Goal: Task Accomplishment & Management: Complete application form

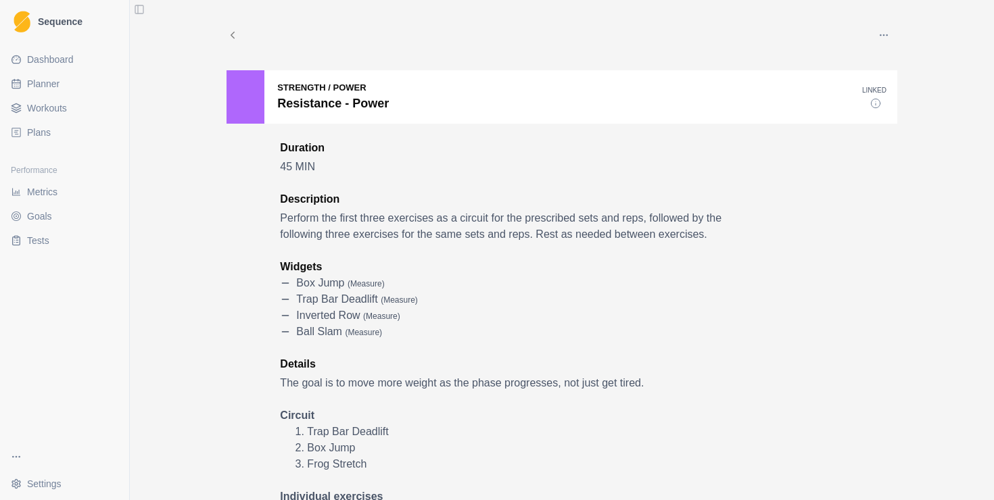
click at [49, 126] on span "Plans" at bounding box center [39, 133] width 24 height 14
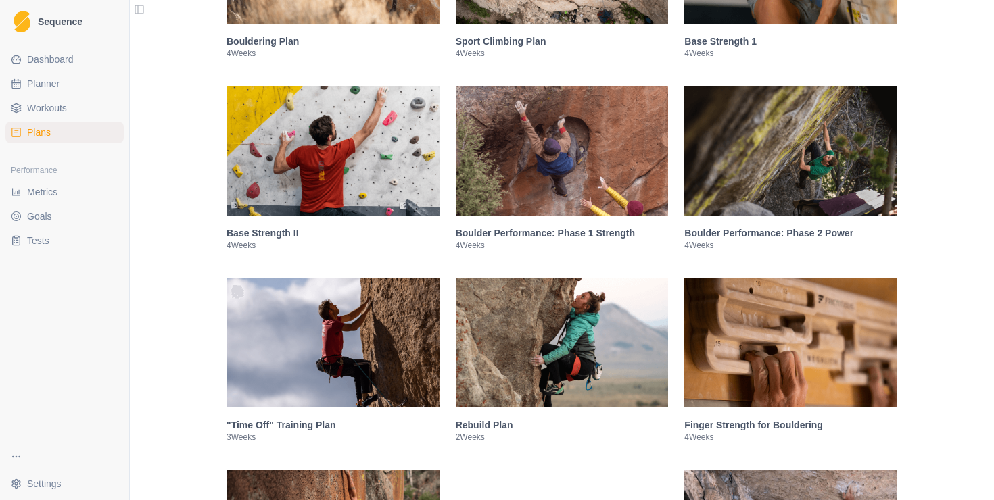
scroll to position [427, 0]
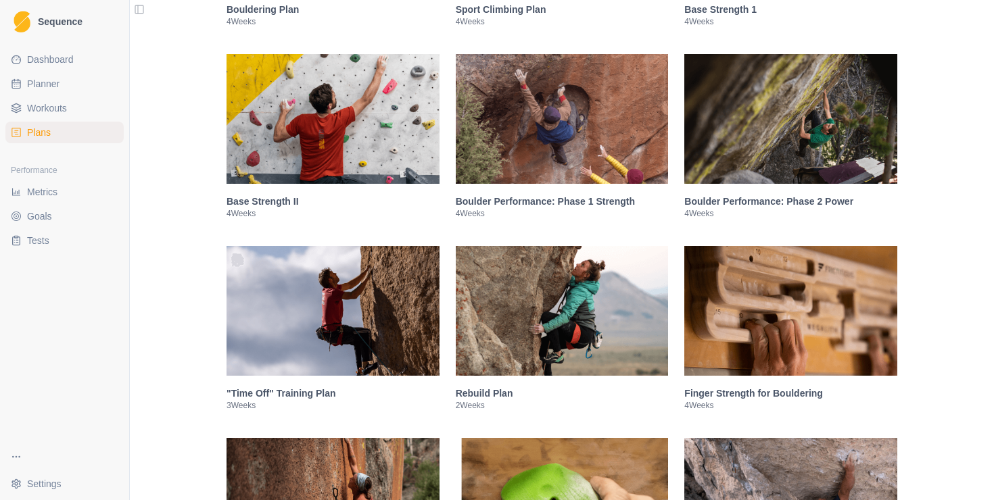
click at [797, 170] on img at bounding box center [790, 119] width 213 height 130
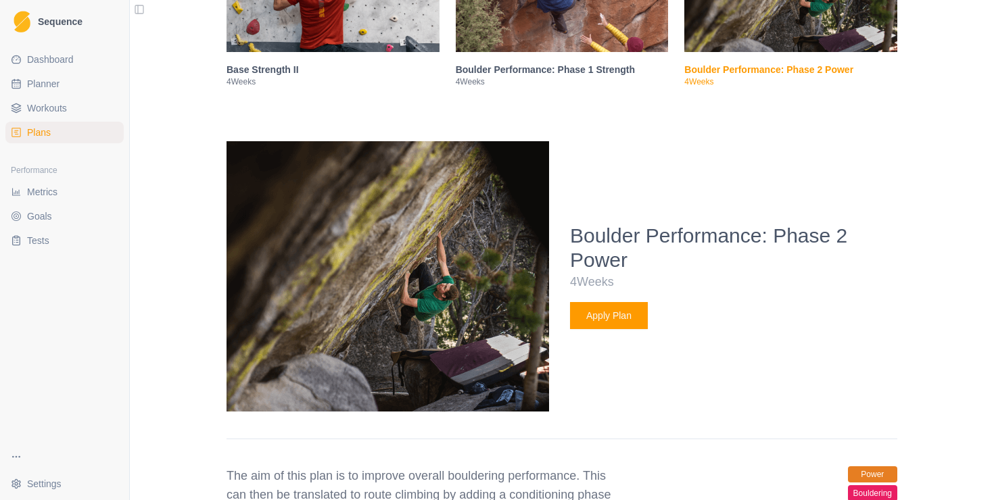
scroll to position [690, 0]
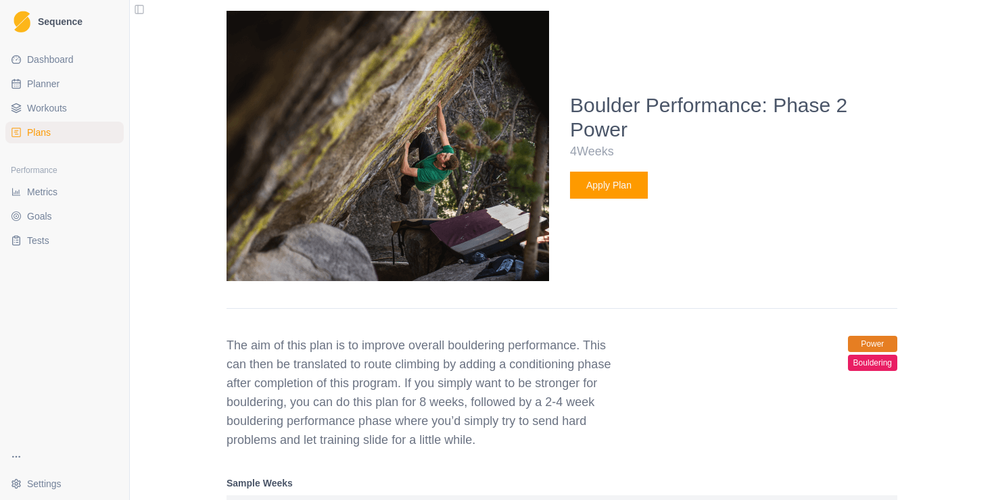
click at [602, 181] on button "Apply Plan" at bounding box center [609, 185] width 78 height 27
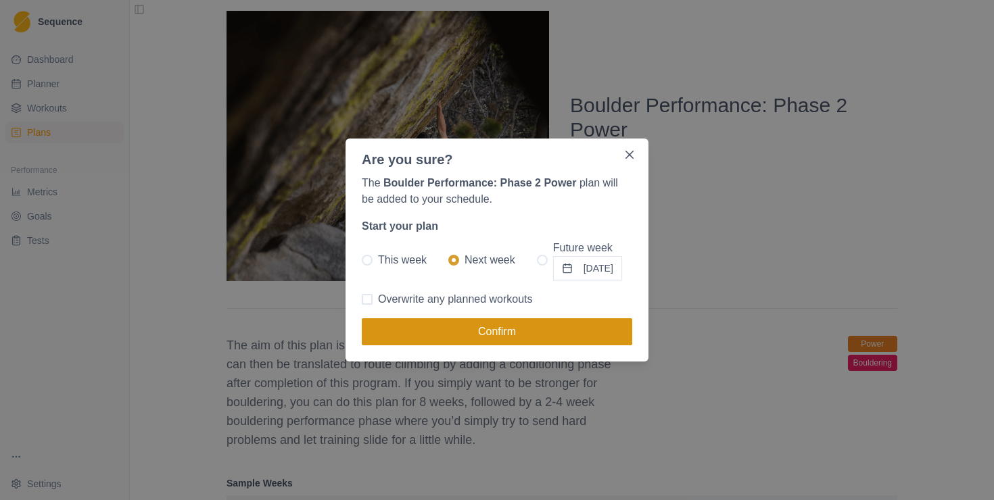
click at [532, 333] on button "Confirm" at bounding box center [497, 332] width 271 height 27
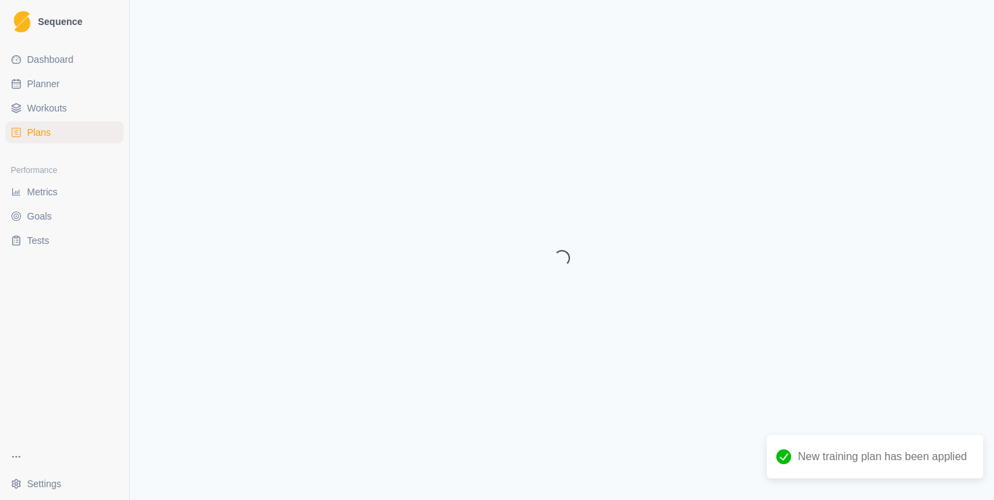
select select "month"
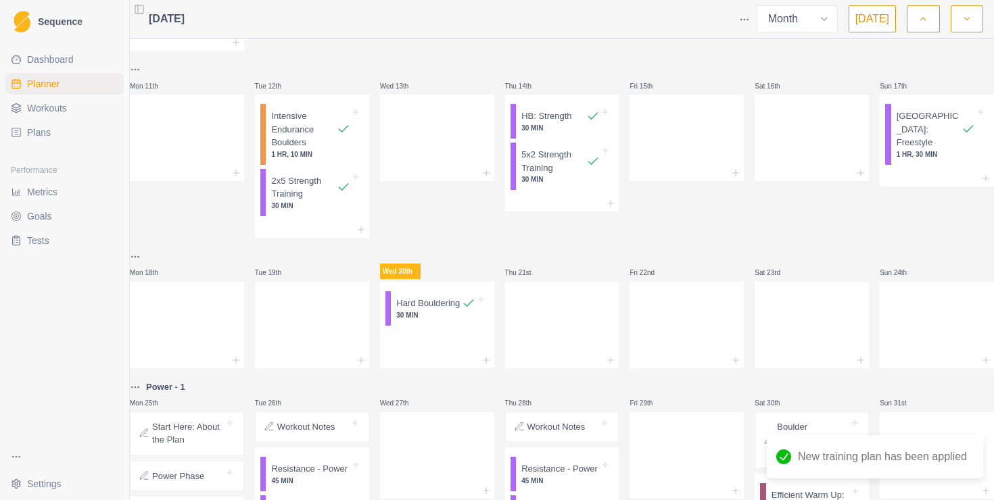
scroll to position [562, 0]
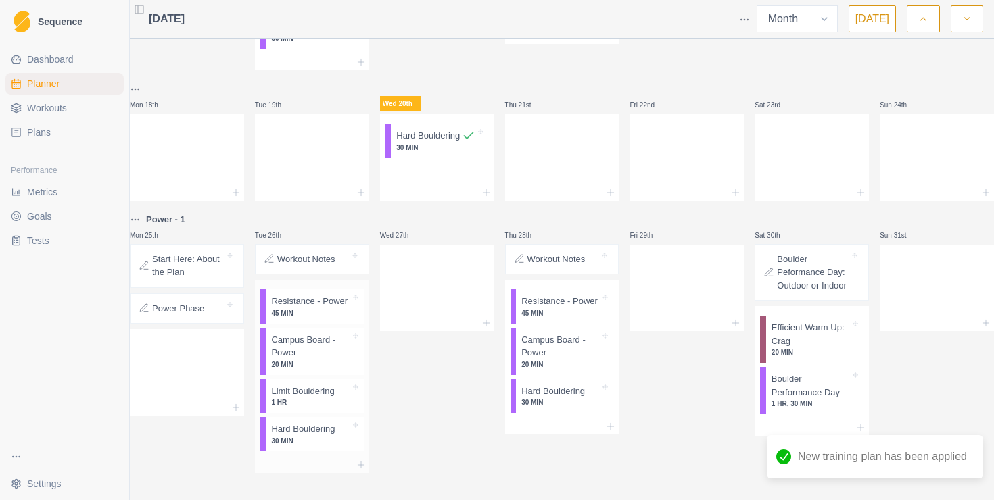
click at [333, 308] on p "45 MIN" at bounding box center [310, 313] width 78 height 10
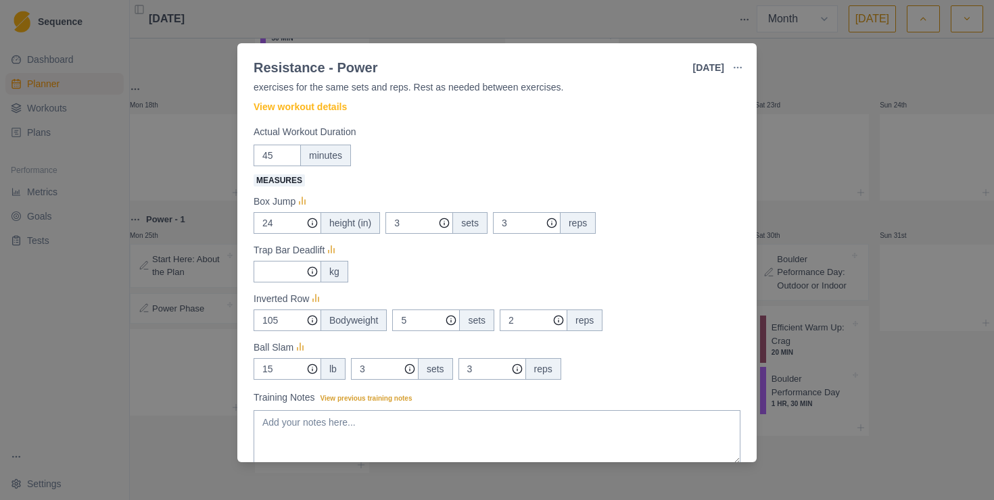
scroll to position [57, 0]
click at [339, 105] on link "View workout details" at bounding box center [300, 106] width 93 height 14
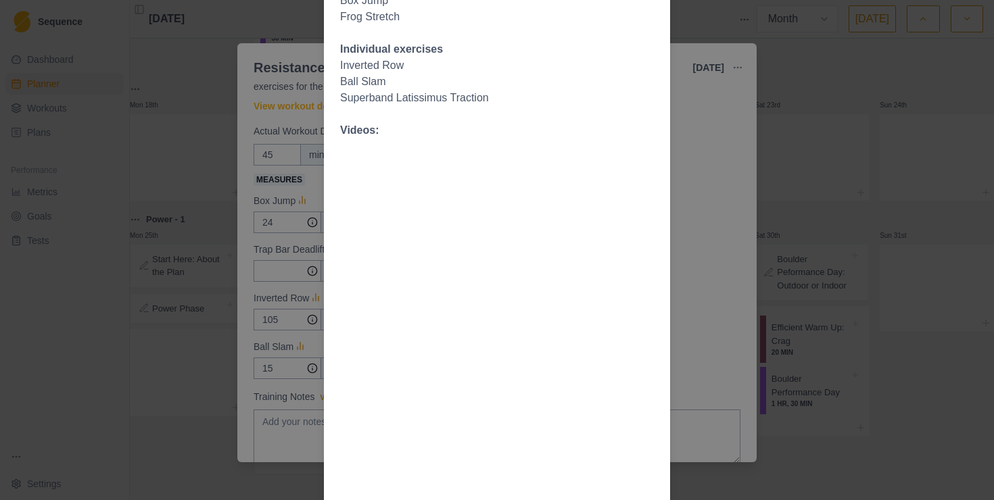
scroll to position [0, 0]
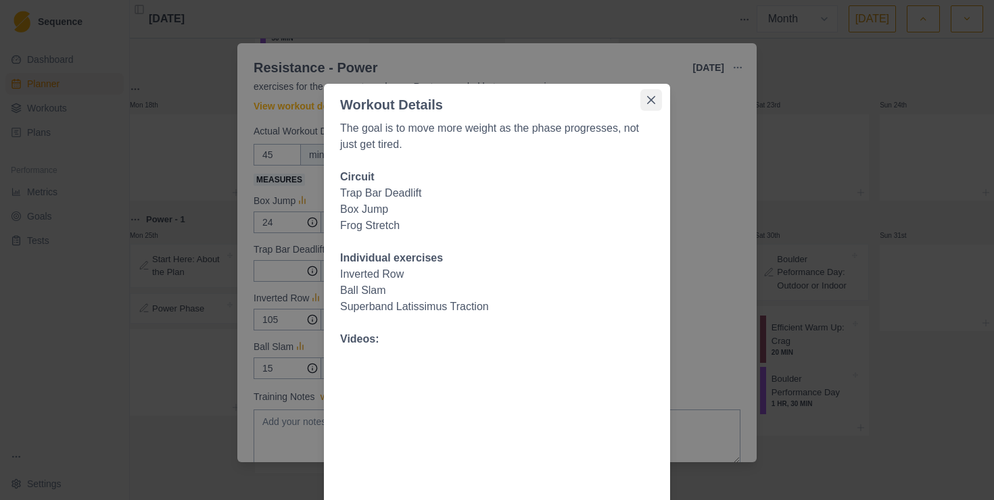
click at [653, 102] on icon "Close" at bounding box center [651, 100] width 8 height 8
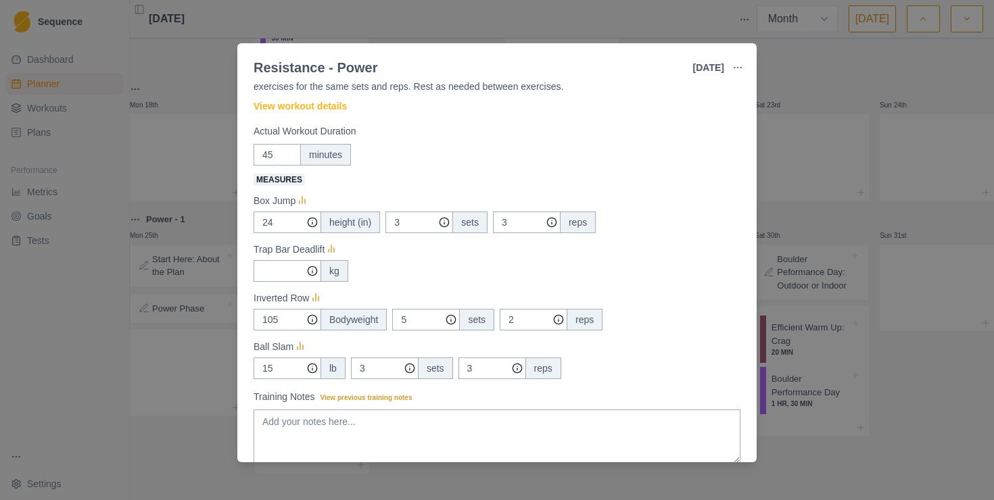
click at [187, 191] on div "Resistance - Power [DATE] Link To Goal View Workout Metrics Edit Original Worko…" at bounding box center [497, 250] width 994 height 500
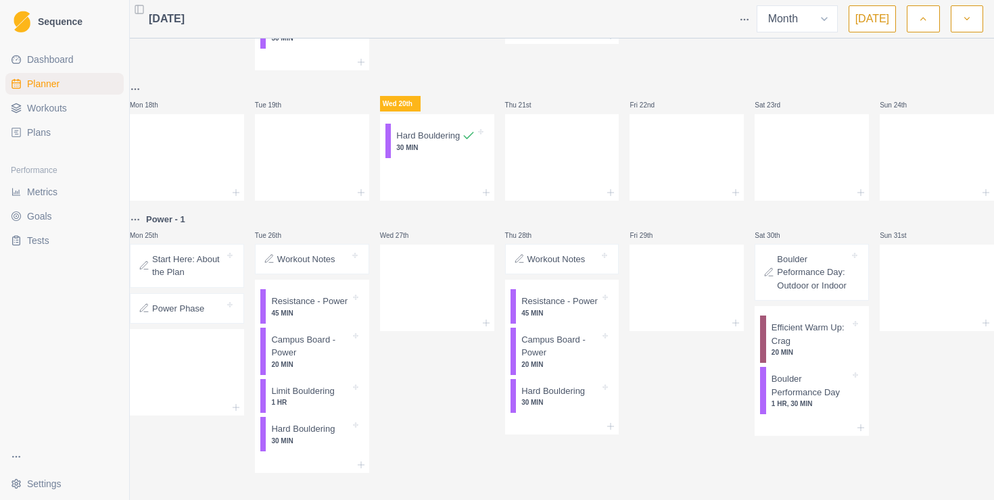
click at [145, 191] on html "Sequence Dashboard Planner Workouts Plans Performance Metrics Goals Tests Setti…" at bounding box center [497, 250] width 994 height 500
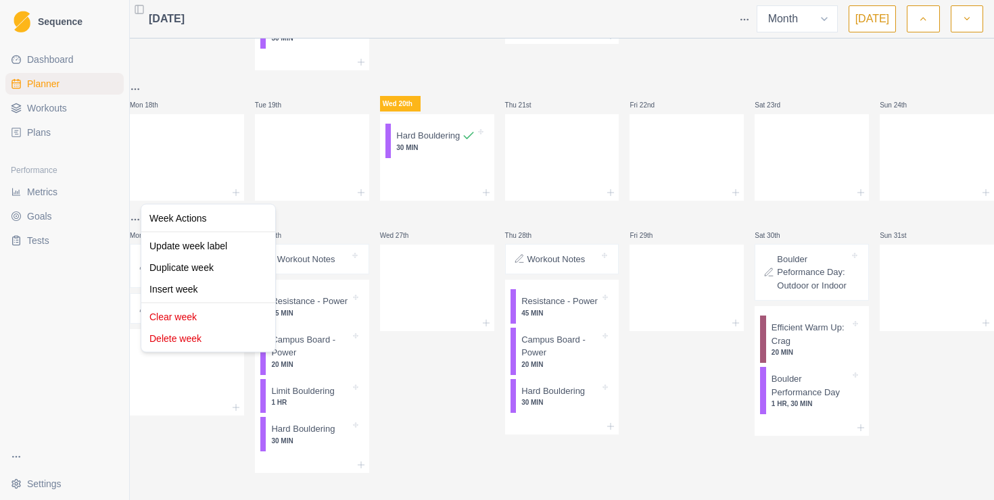
click at [185, 421] on html "Sequence Dashboard Planner Workouts Plans Performance Metrics Goals Tests Setti…" at bounding box center [497, 250] width 994 height 500
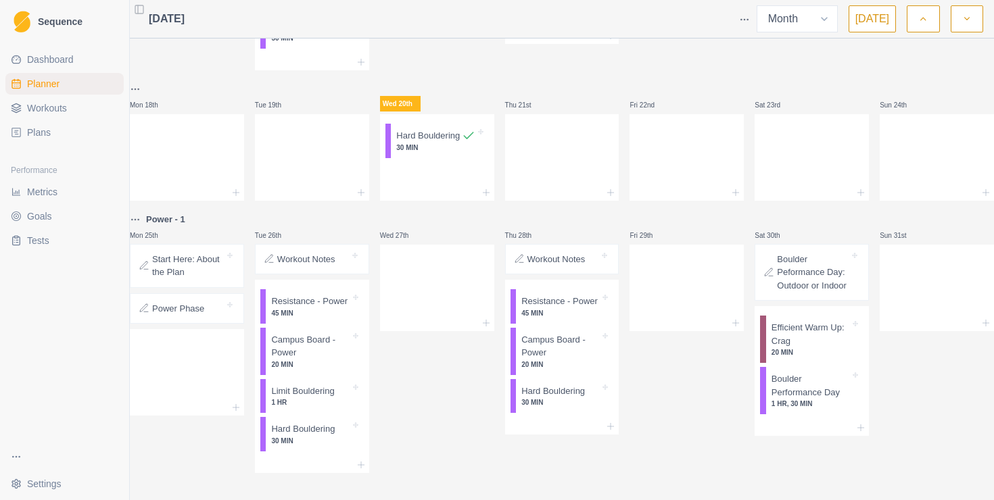
click at [200, 253] on p "Start Here: About the Plan" at bounding box center [188, 266] width 72 height 26
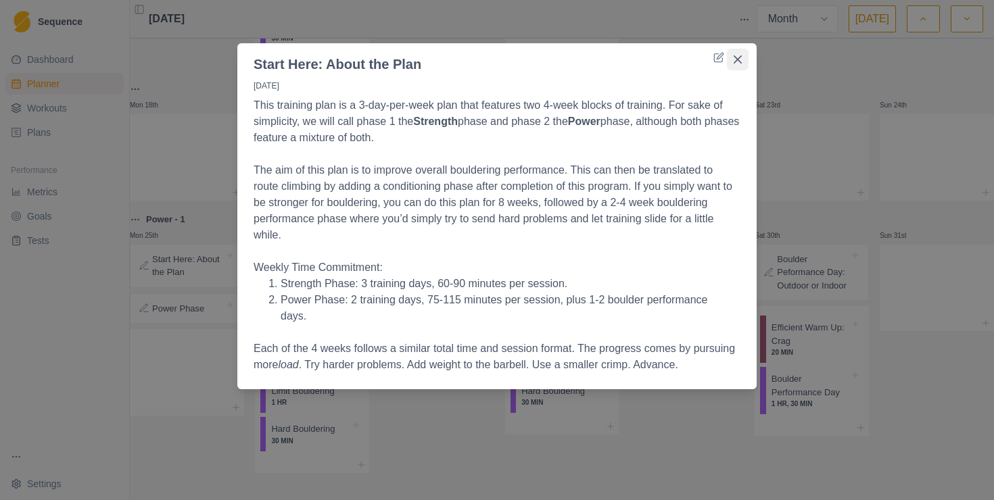
click at [740, 60] on icon "Close" at bounding box center [738, 59] width 8 height 8
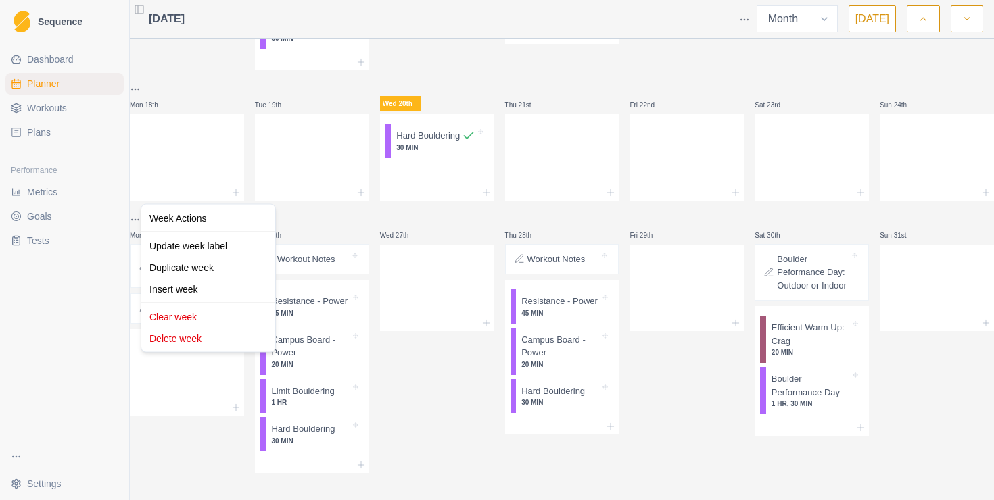
click at [144, 193] on html "Sequence Dashboard Planner Workouts Plans Performance Metrics Goals Tests Setti…" at bounding box center [497, 250] width 994 height 500
click at [207, 339] on div "Delete week" at bounding box center [208, 339] width 128 height 22
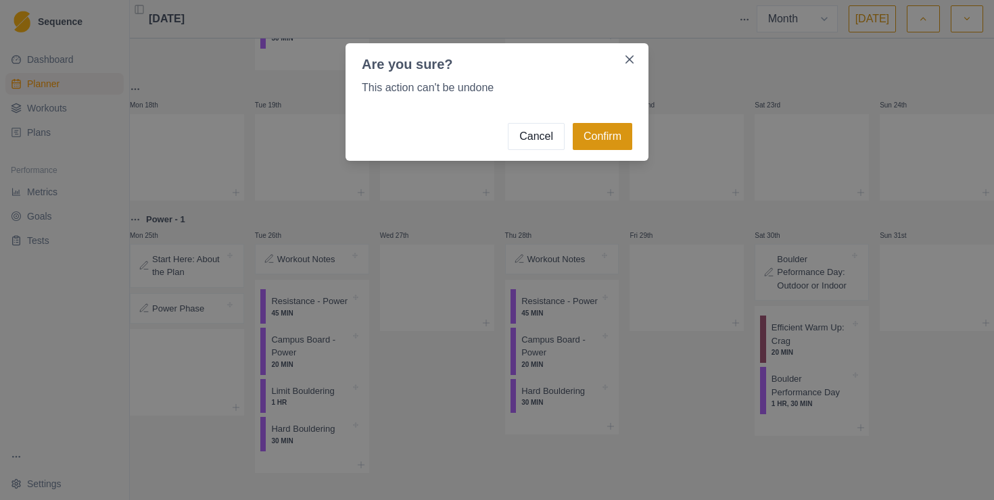
click at [603, 134] on button "Confirm" at bounding box center [603, 136] width 60 height 27
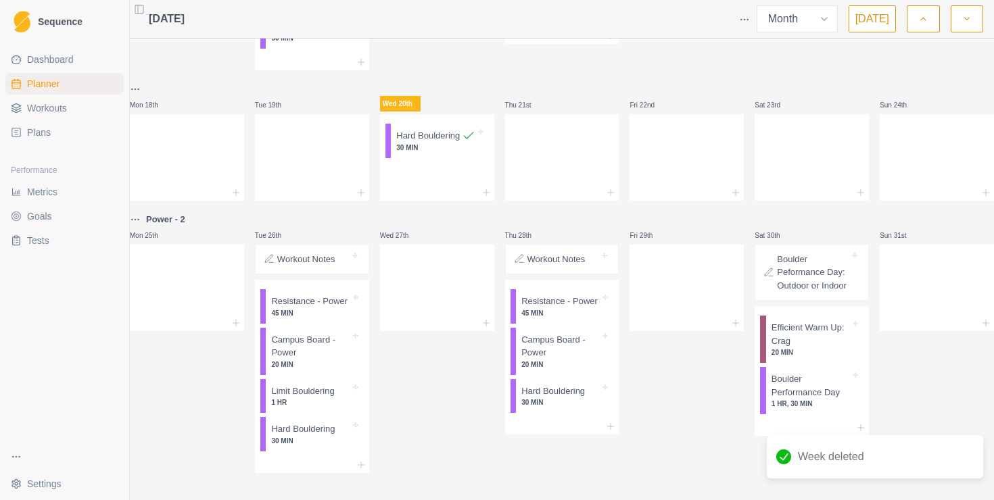
click at [147, 192] on html "Sequence Dashboard Planner Workouts Plans Performance Metrics Goals Tests Setti…" at bounding box center [497, 250] width 994 height 500
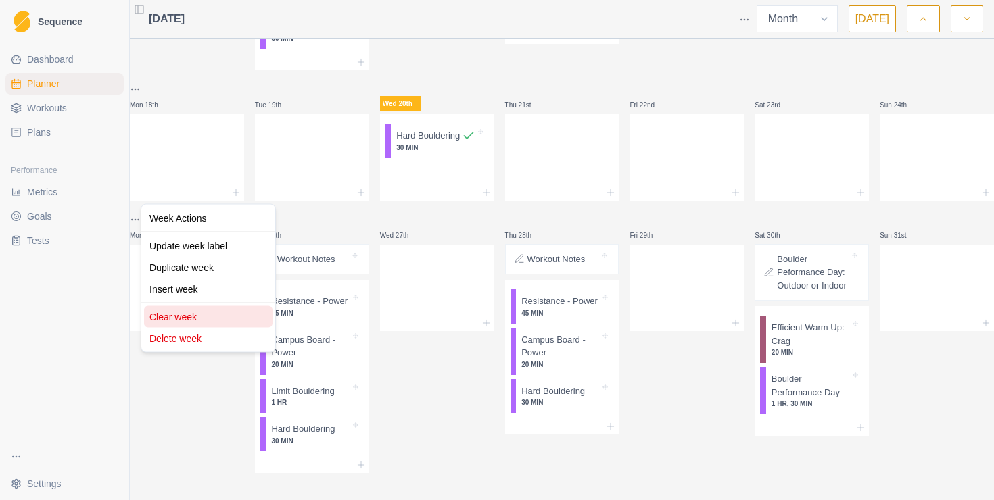
click at [195, 316] on div "Clear week" at bounding box center [208, 317] width 128 height 22
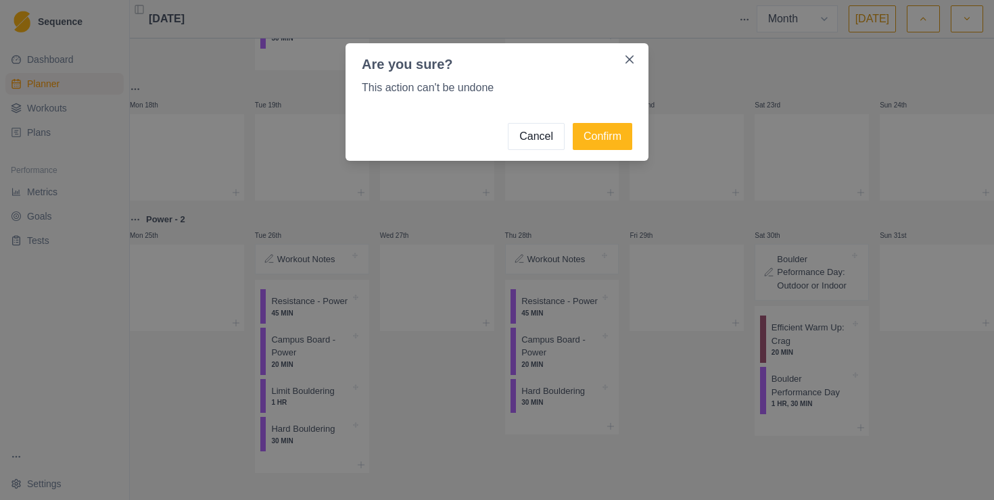
click at [619, 49] on button "Close" at bounding box center [630, 60] width 22 height 22
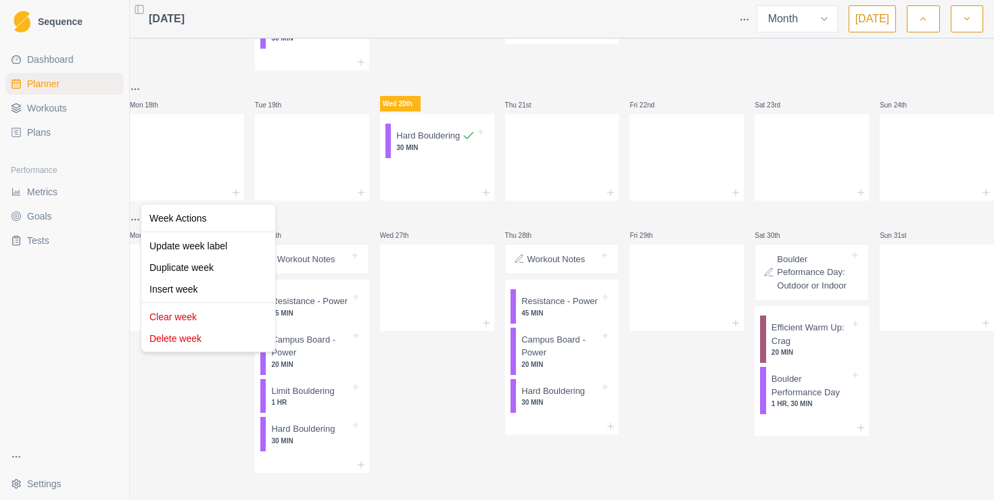
click at [147, 190] on html "Sequence Dashboard Planner Workouts Plans Performance Metrics Goals Tests Setti…" at bounding box center [497, 250] width 994 height 500
click at [175, 304] on div "Week Actions Update week label Duplicate week Insert week Clear week Delete week" at bounding box center [208, 278] width 135 height 149
click at [179, 316] on div "Clear week" at bounding box center [208, 317] width 128 height 22
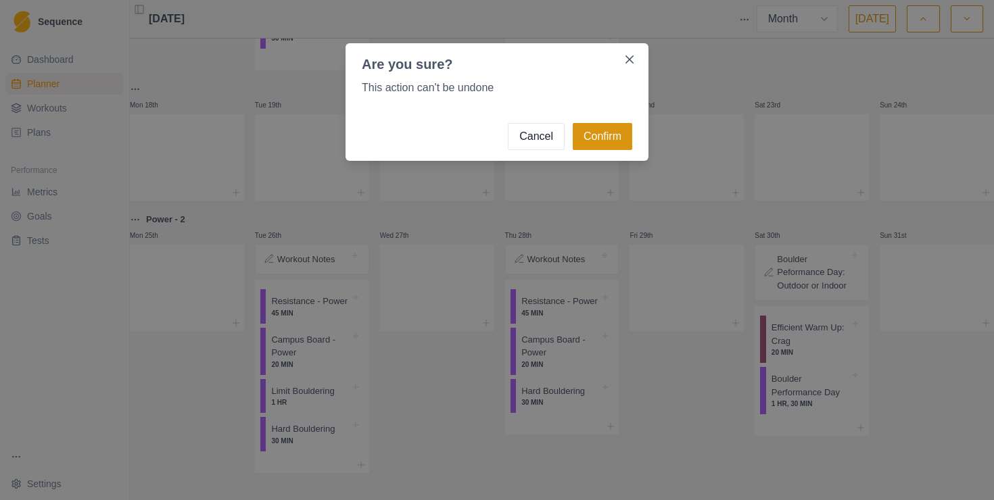
click at [598, 127] on button "Confirm" at bounding box center [603, 136] width 60 height 27
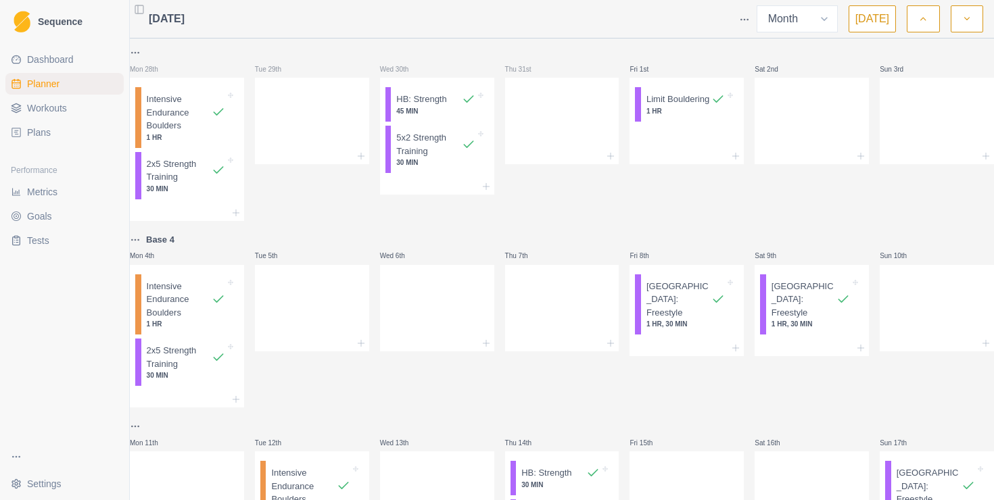
click at [922, 16] on icon "button" at bounding box center [922, 19] width 9 height 14
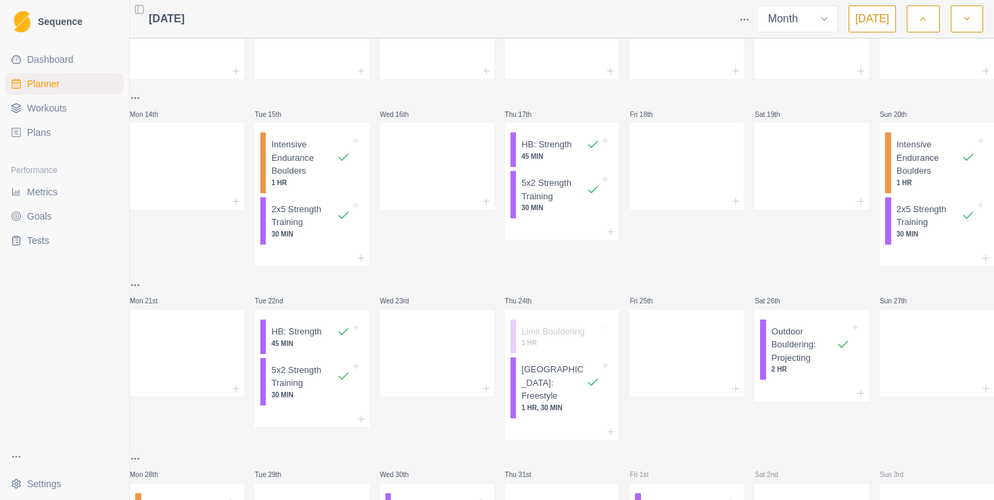
scroll to position [375, 0]
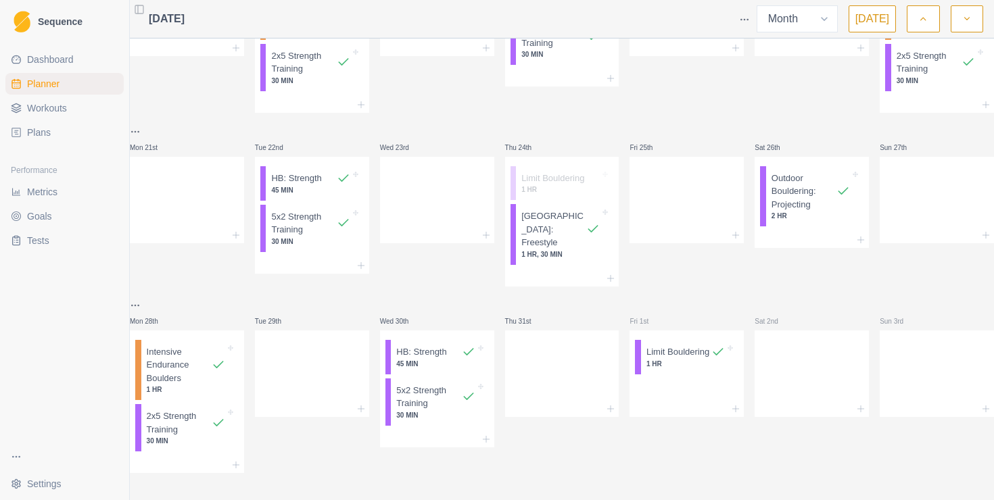
click at [968, 24] on icon "button" at bounding box center [966, 19] width 9 height 14
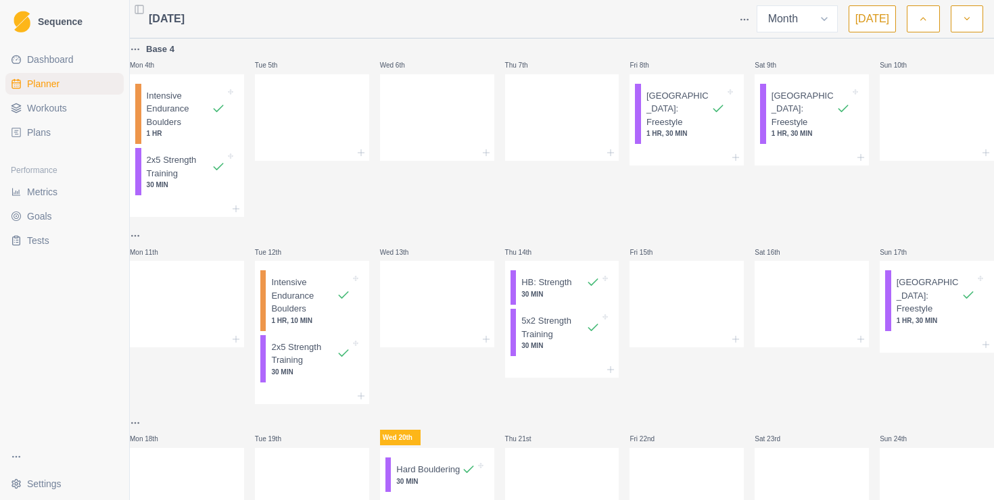
scroll to position [401, 0]
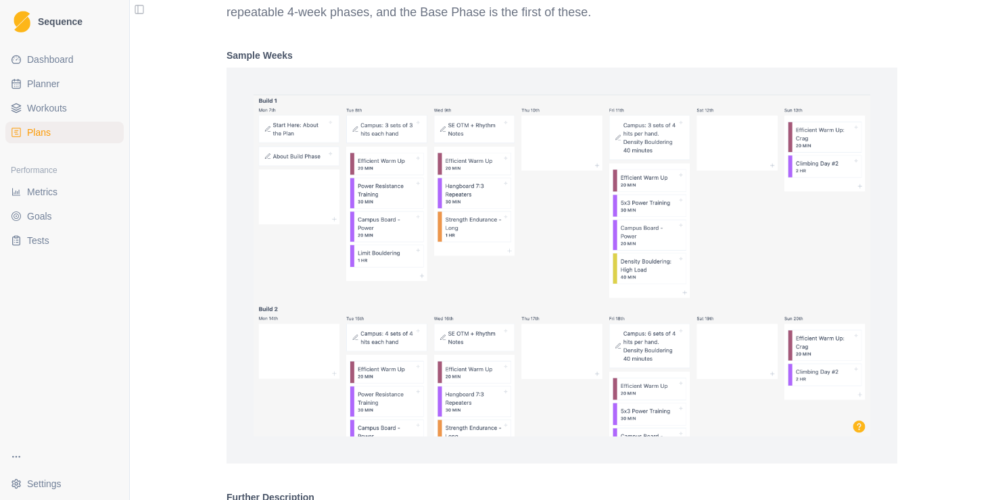
scroll to position [1892, 0]
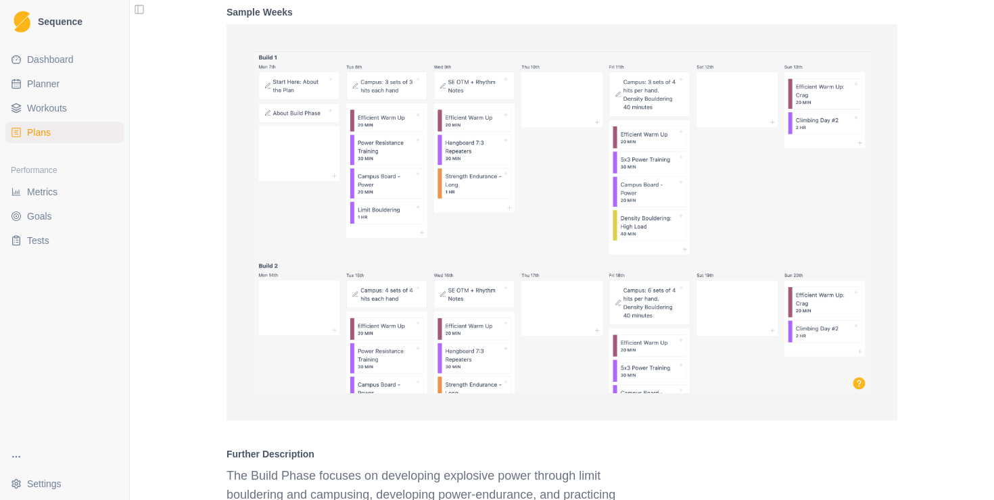
click at [53, 111] on span "Workouts" at bounding box center [47, 108] width 40 height 14
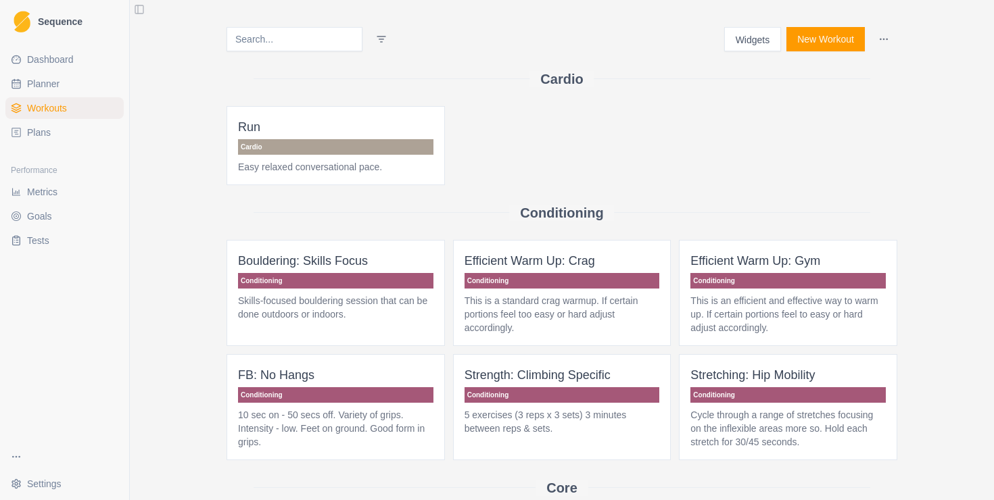
click at [61, 108] on span "Workouts" at bounding box center [47, 108] width 40 height 14
click at [841, 39] on button "New Workout" at bounding box center [826, 39] width 78 height 24
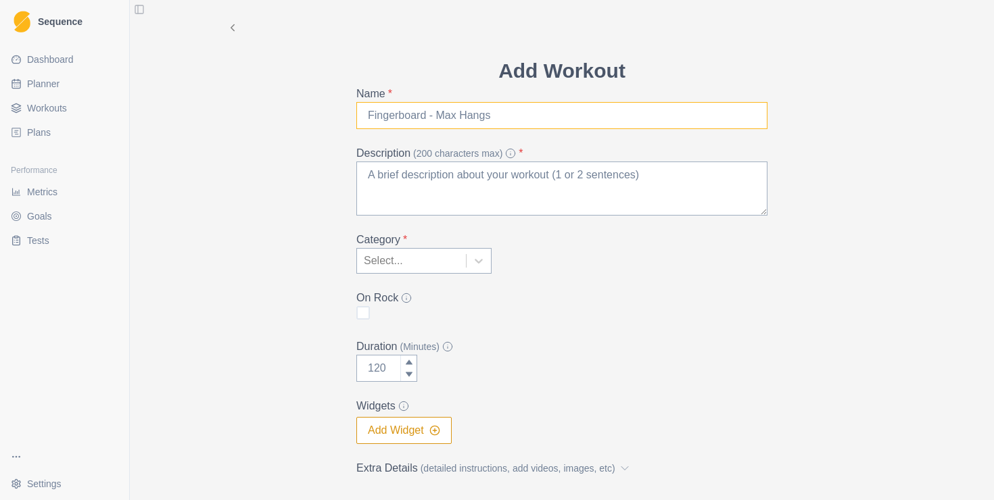
click at [557, 114] on input "Name *" at bounding box center [561, 115] width 411 height 27
type input "O"
type input "Finger Training - On The Wall"
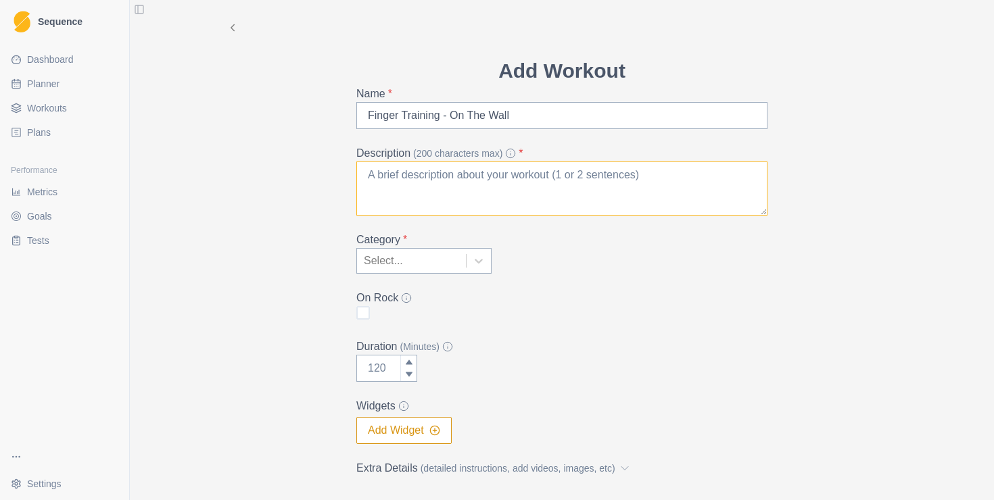
click at [444, 181] on textarea "Description (200 characters max) *" at bounding box center [561, 189] width 411 height 54
paste textarea "-45-60-seconds up/around the climbing wall each set. -Hard/small hand holds wit…"
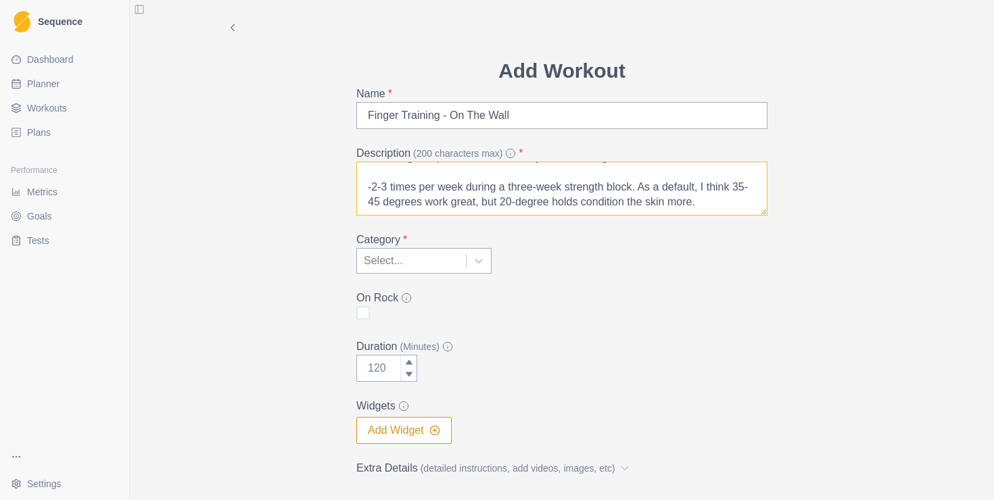
scroll to position [15, 0]
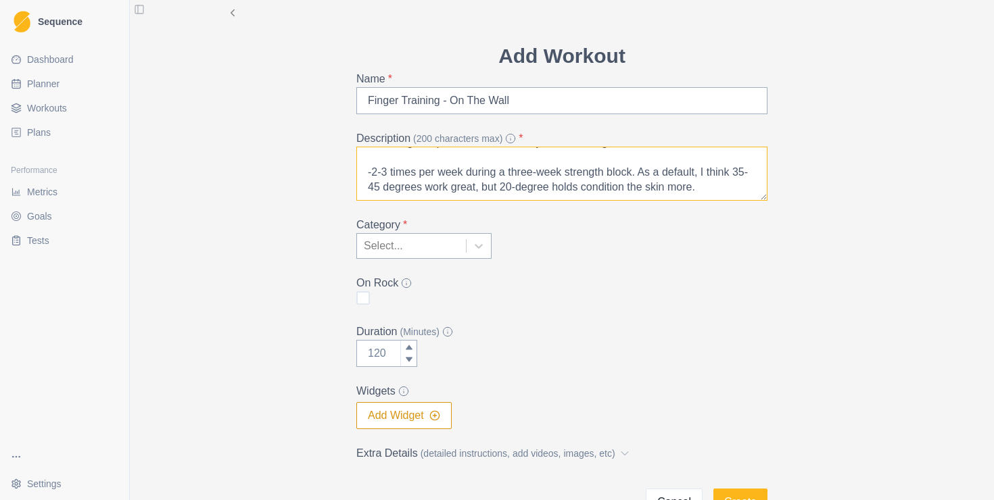
paste textarea "[URL][DOMAIN_NAME]"
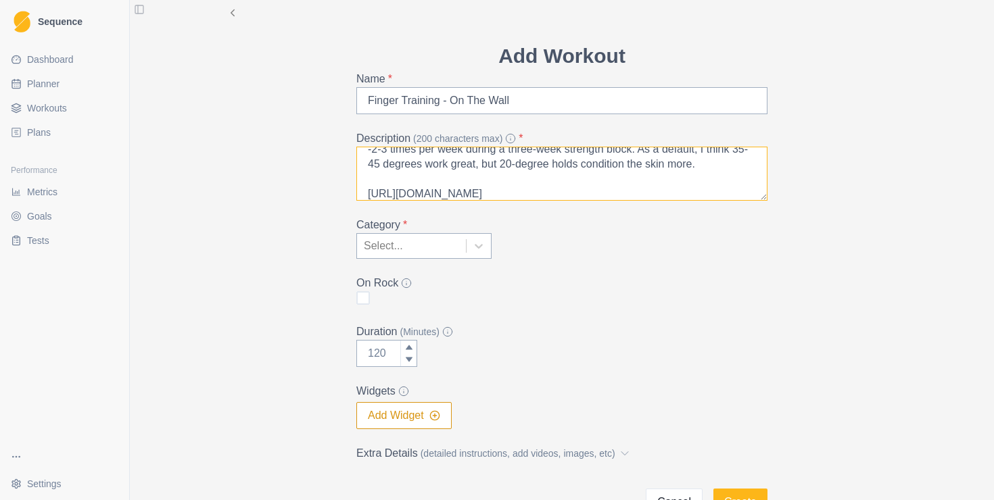
scroll to position [204, 0]
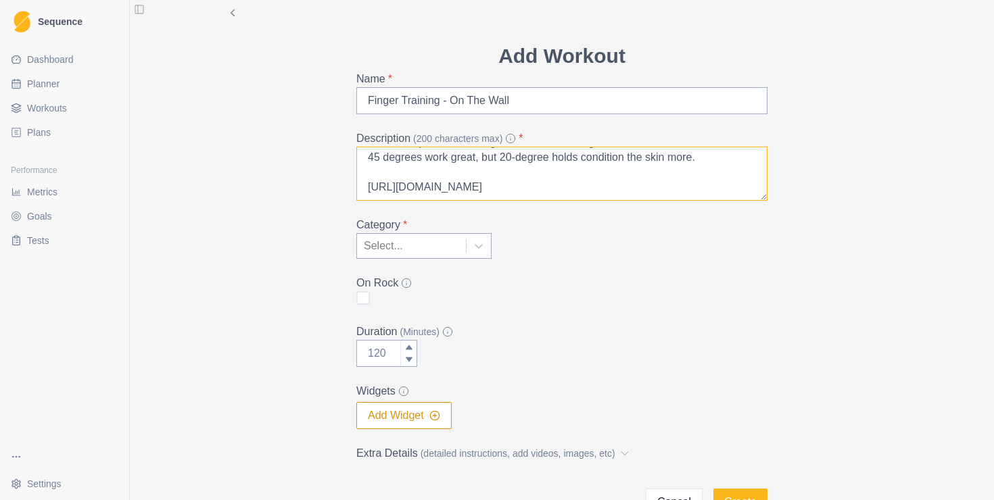
type textarea "-45-60-seconds up/around the climbing wall each set. -Hard/small hand holds wit…"
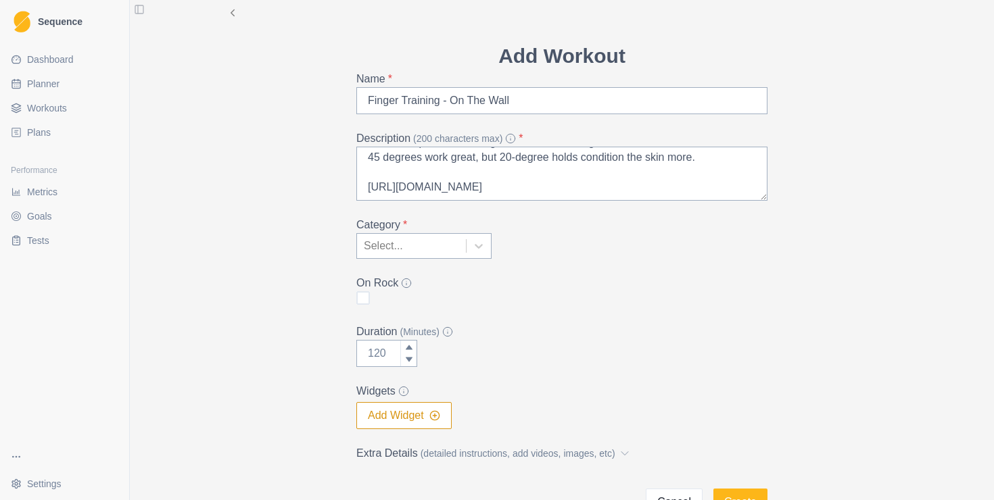
click at [405, 247] on div at bounding box center [411, 246] width 95 height 19
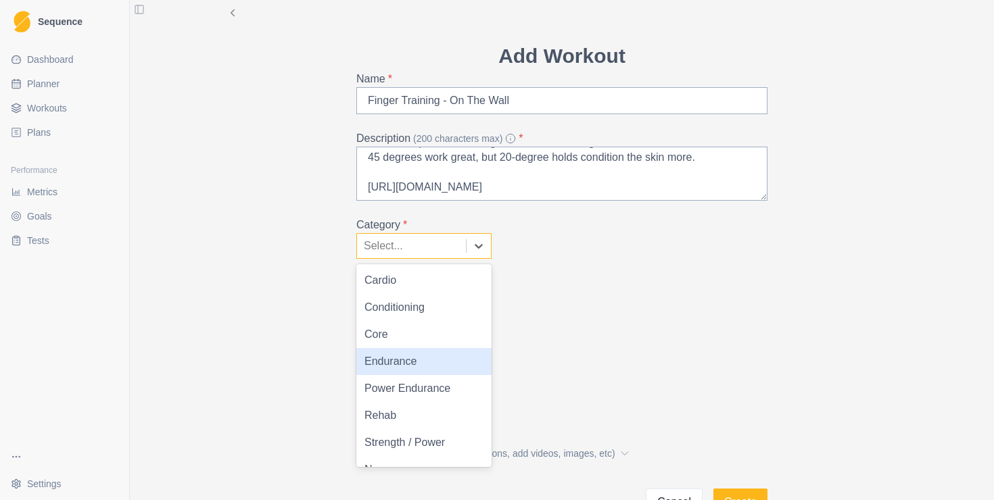
scroll to position [19, 0]
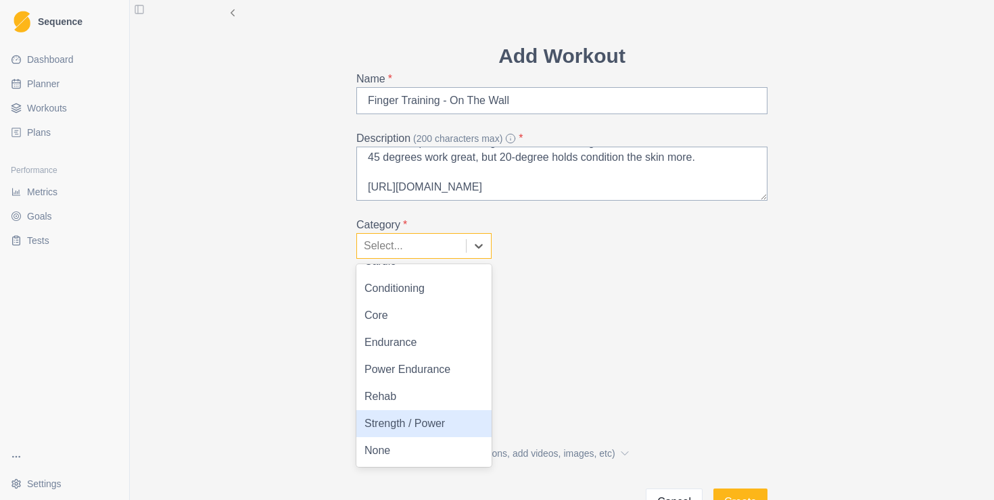
click at [434, 423] on div "Strength / Power" at bounding box center [423, 423] width 135 height 27
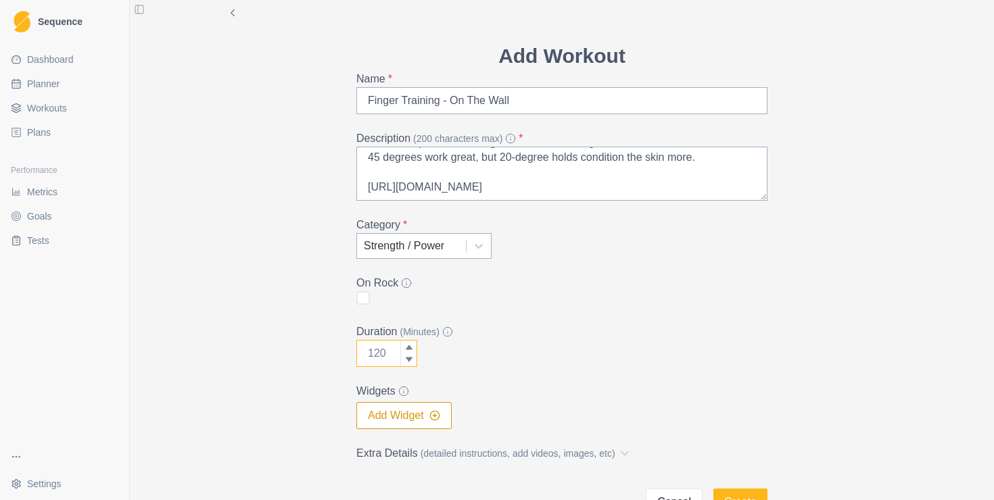
click at [390, 356] on input "Duration (Minutes)" at bounding box center [386, 353] width 61 height 27
drag, startPoint x: 386, startPoint y: 356, endPoint x: 302, endPoint y: 348, distance: 84.9
click at [302, 348] on div "Add Workout Name * Finger Training - On The Wall Description (200 characters ma…" at bounding box center [562, 250] width 693 height 531
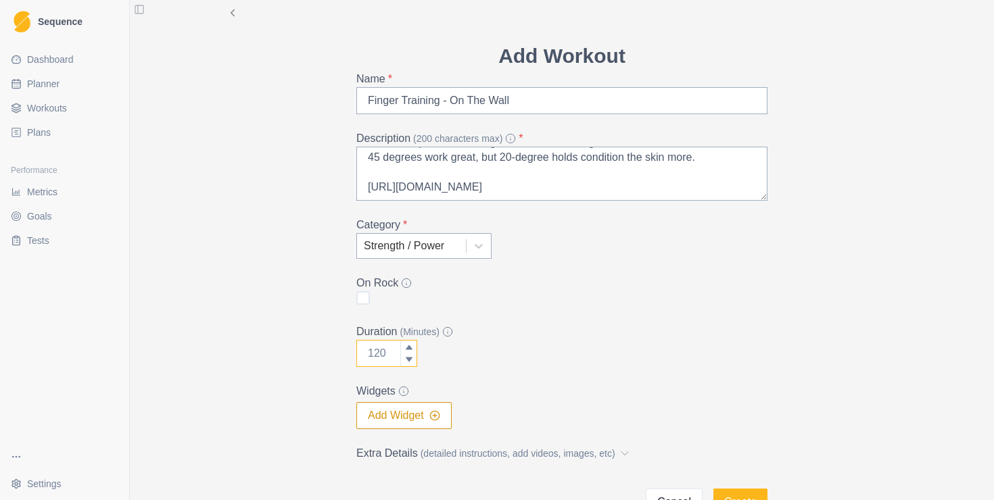
click at [380, 355] on input "Duration (Minutes)" at bounding box center [386, 353] width 61 height 27
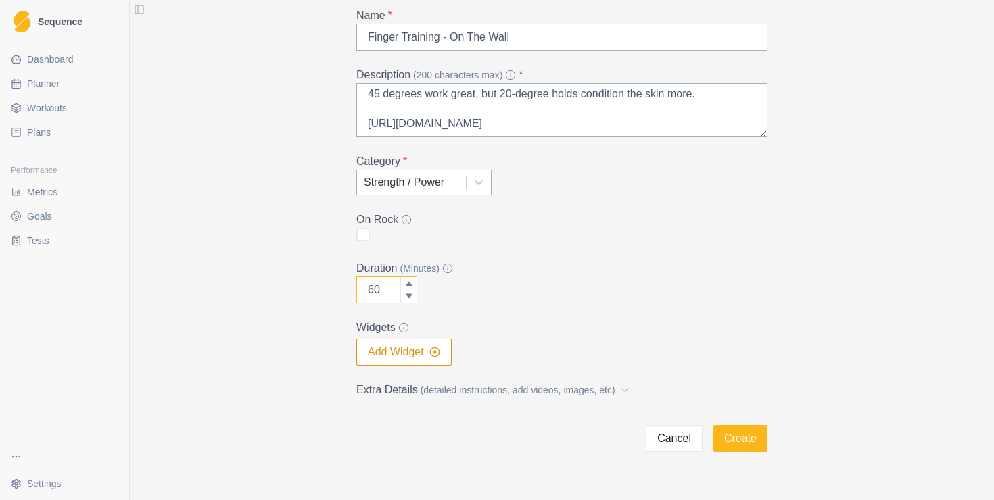
scroll to position [106, 0]
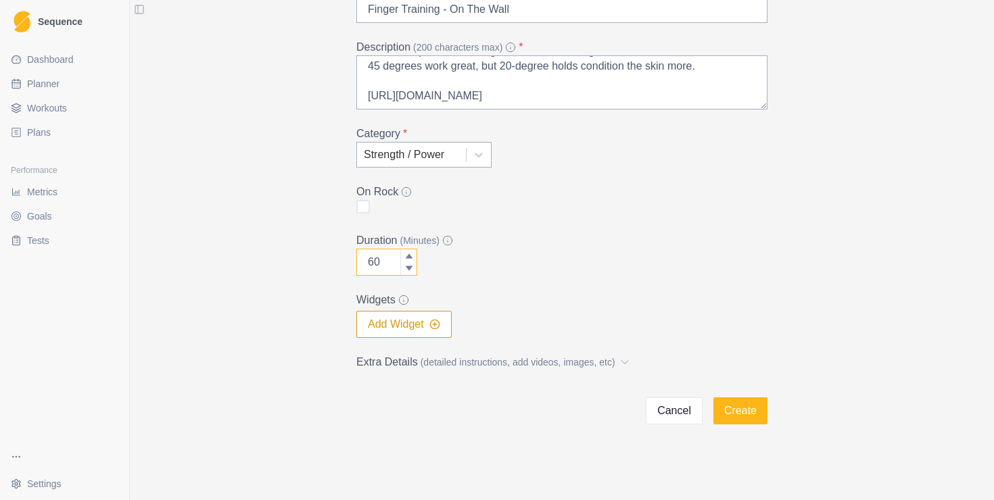
type input "60"
click at [569, 358] on span "(detailed instructions, add videos, images, etc)" at bounding box center [518, 363] width 195 height 14
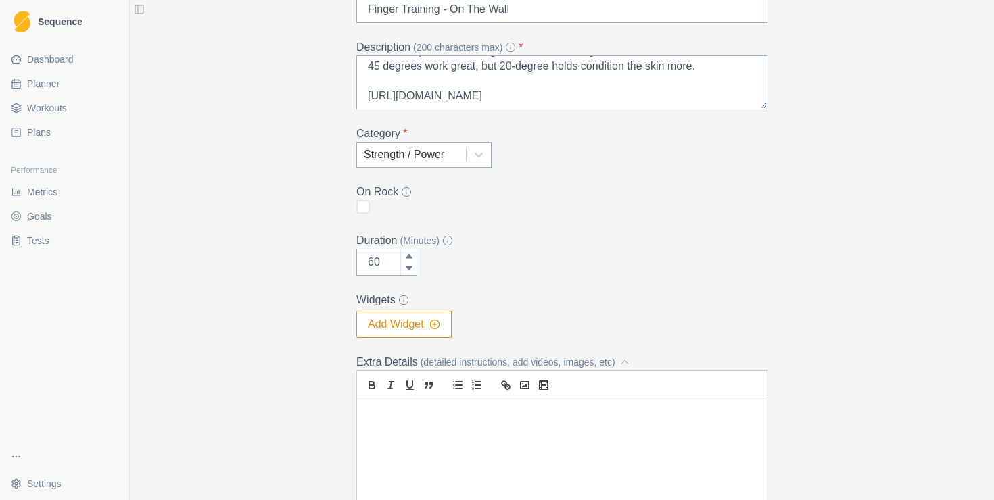
click at [465, 454] on div at bounding box center [562, 484] width 410 height 169
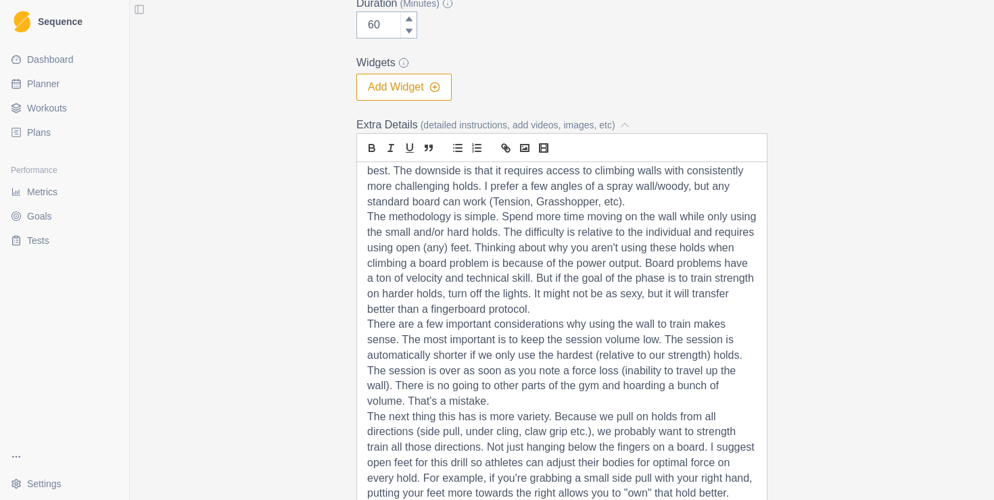
scroll to position [0, 0]
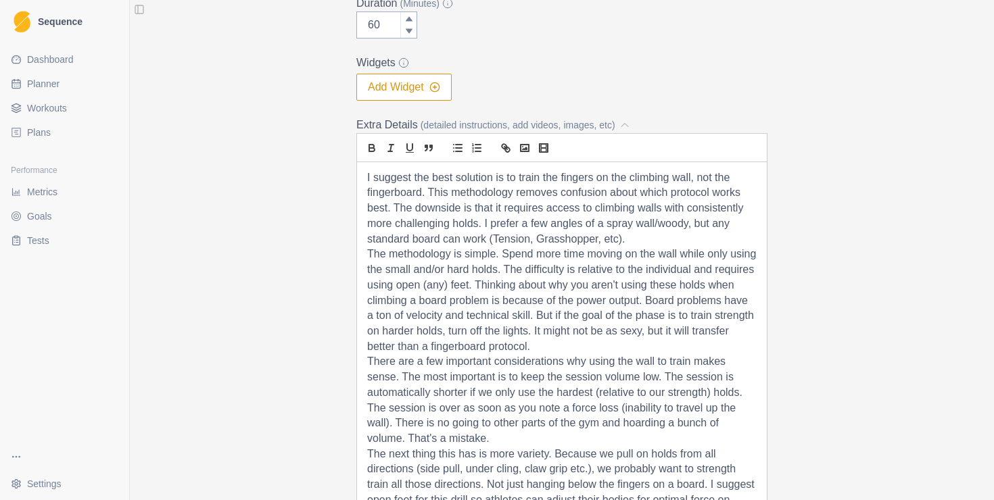
click at [644, 239] on p "I suggest the best solution is to train the fingers on the climbing wall, not t…" at bounding box center [562, 208] width 390 height 77
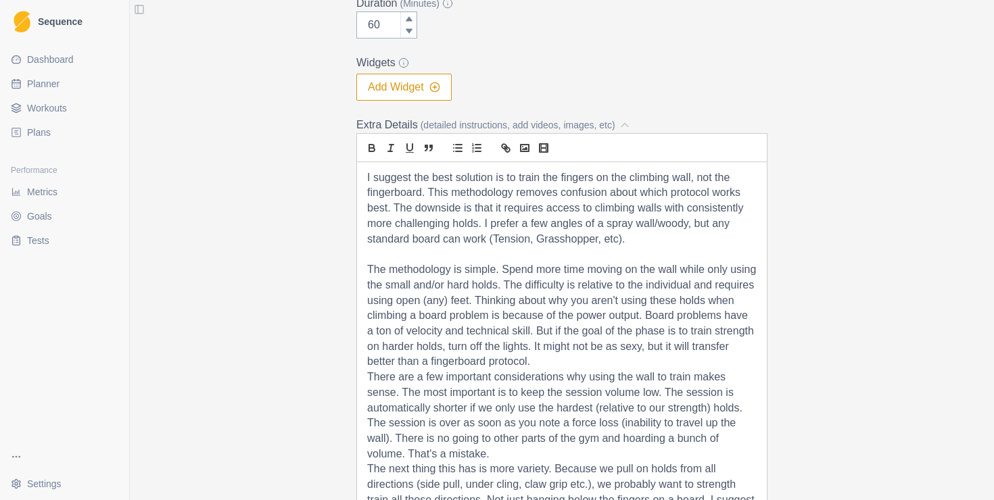
click at [560, 365] on p "The methodology is simple. Spend more time moving on the wall while only using …" at bounding box center [562, 316] width 390 height 108
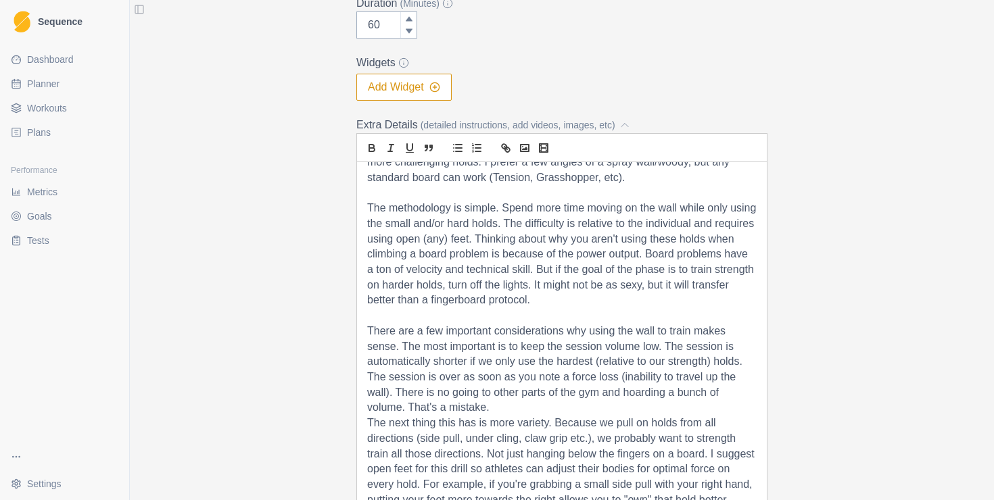
scroll to position [77, 0]
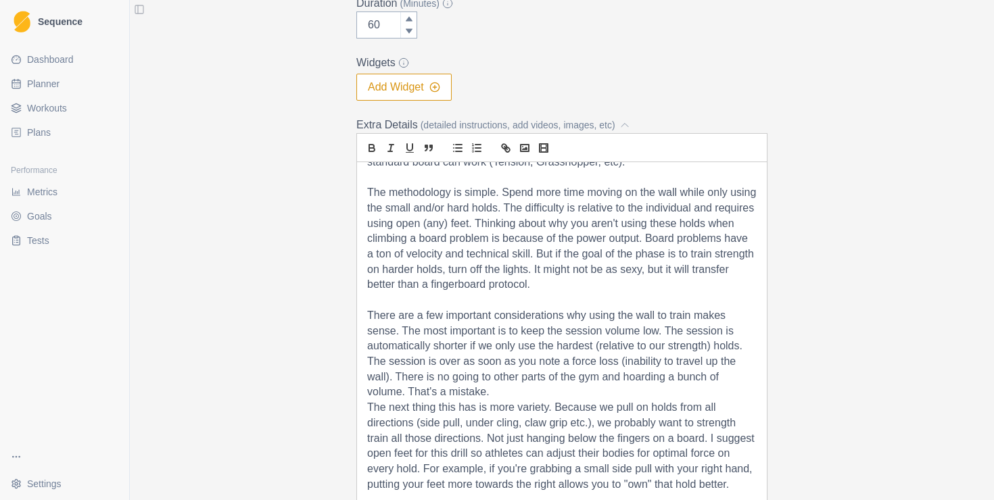
click at [507, 392] on p "There are a few important considerations why using the wall to train makes sens…" at bounding box center [562, 354] width 390 height 92
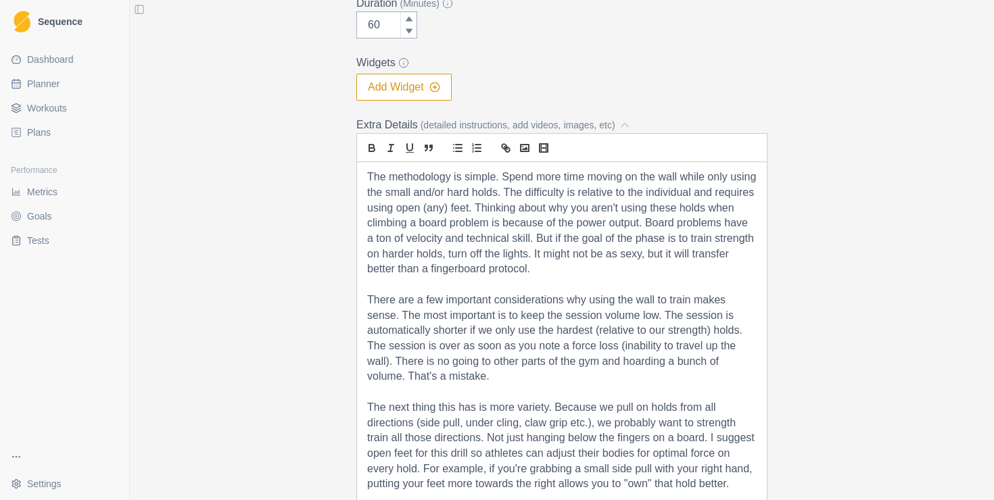
scroll to position [474, 0]
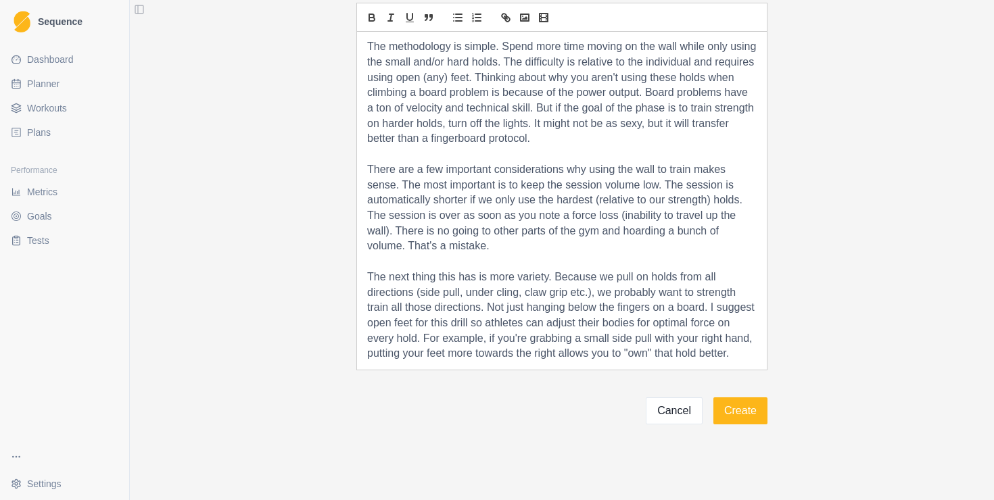
click at [739, 354] on p "The next thing this has is more variety. Because we pull on holds from all dire…" at bounding box center [562, 316] width 390 height 92
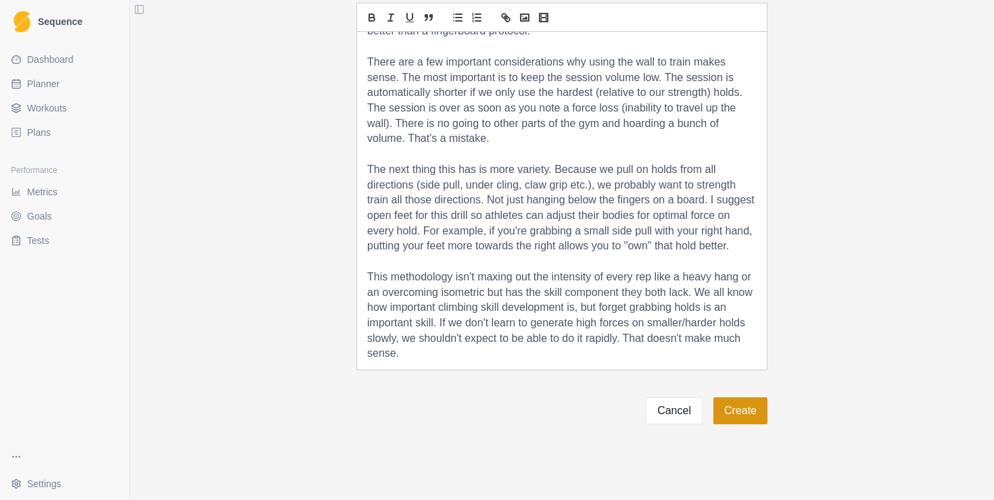
click at [752, 407] on button "Create" at bounding box center [740, 411] width 54 height 27
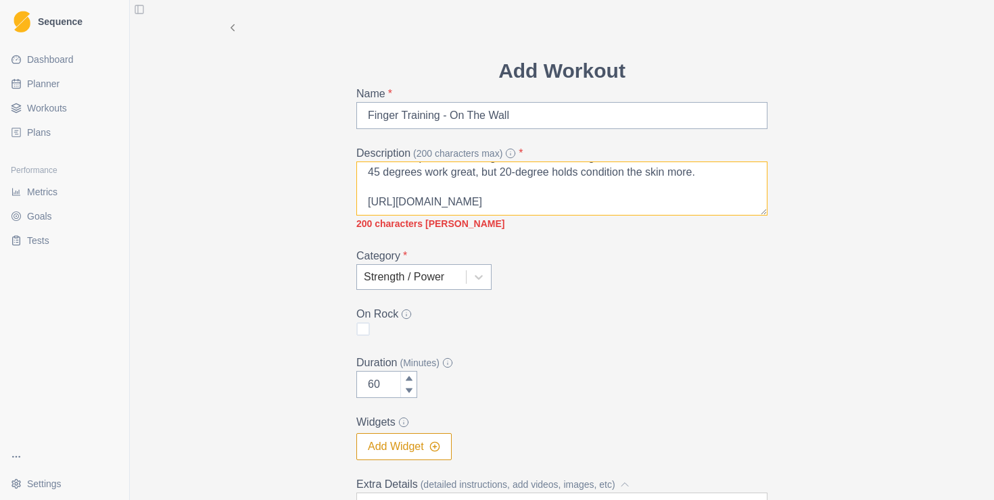
drag, startPoint x: 608, startPoint y: 210, endPoint x: 343, endPoint y: 195, distance: 265.5
click at [343, 195] on div "Add Workout Name * Finger Training - On The Wall Description (200 characters ma…" at bounding box center [562, 457] width 693 height 915
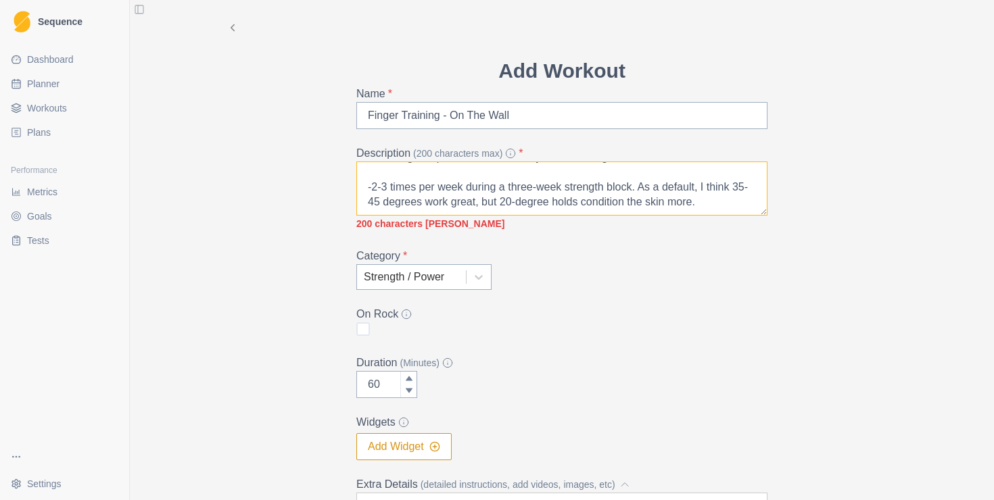
scroll to position [490, 0]
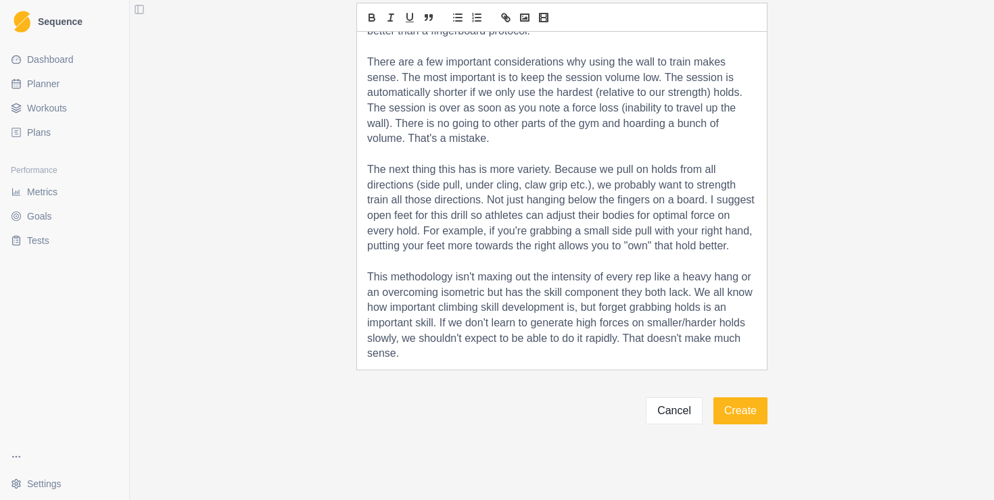
click at [436, 359] on p "This methodology isn't maxing out the intensity of every rep like a heavy hang …" at bounding box center [562, 316] width 390 height 92
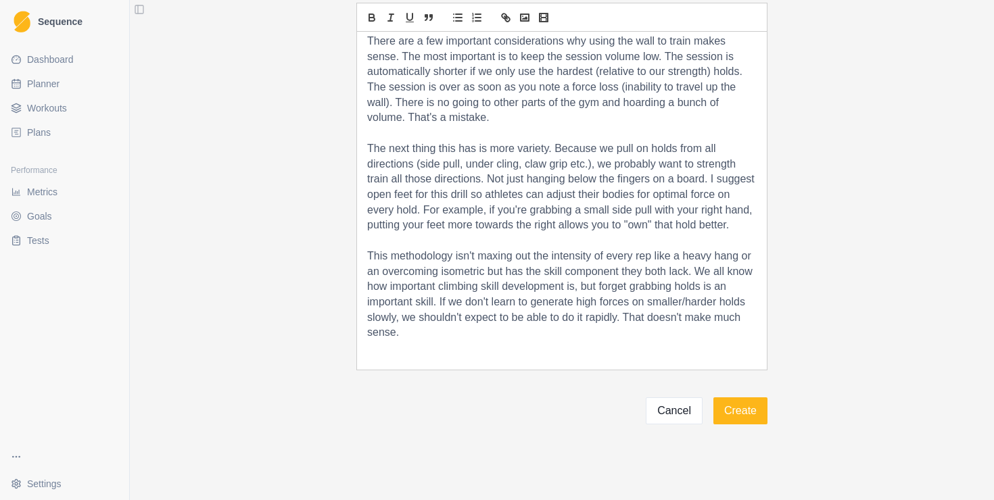
scroll to position [237, 0]
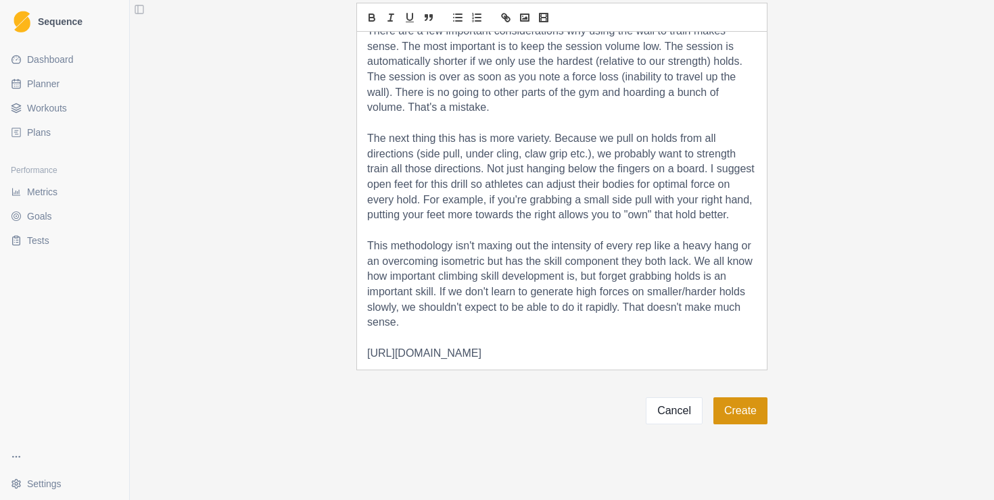
click at [741, 412] on button "Create" at bounding box center [740, 411] width 54 height 27
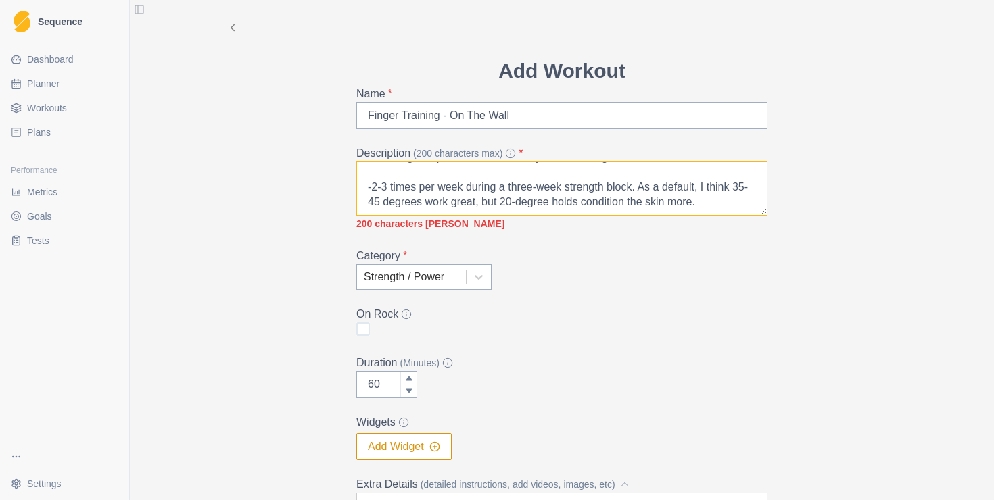
scroll to position [166, 0]
drag, startPoint x: 736, startPoint y: 206, endPoint x: 310, endPoint y: 191, distance: 425.6
click at [310, 191] on div "Add Workout Name * Finger Training - On The Wall Description (200 characters ma…" at bounding box center [562, 457] width 693 height 915
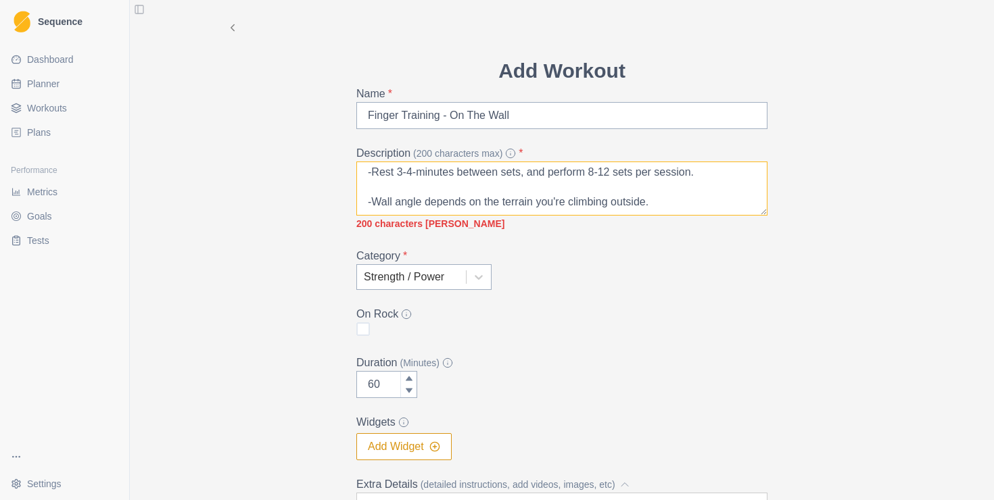
scroll to position [490, 0]
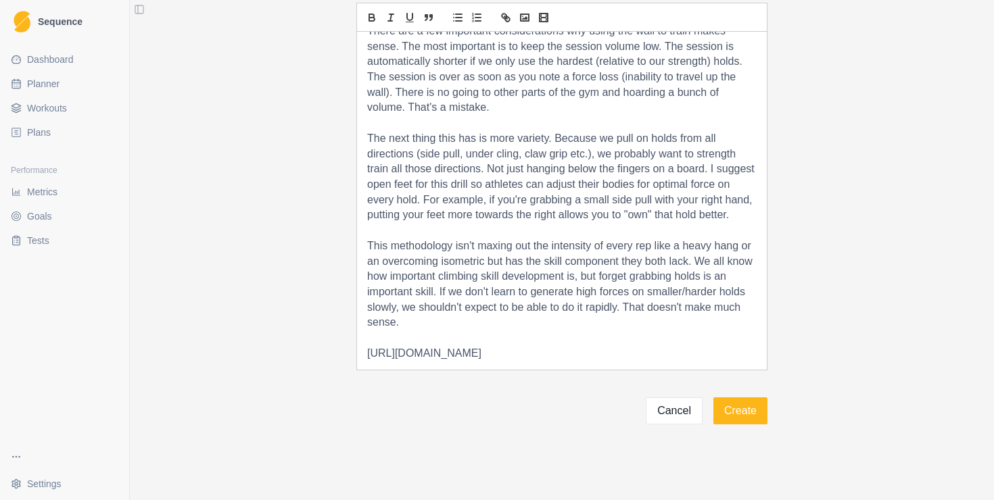
click at [425, 331] on p at bounding box center [562, 339] width 390 height 16
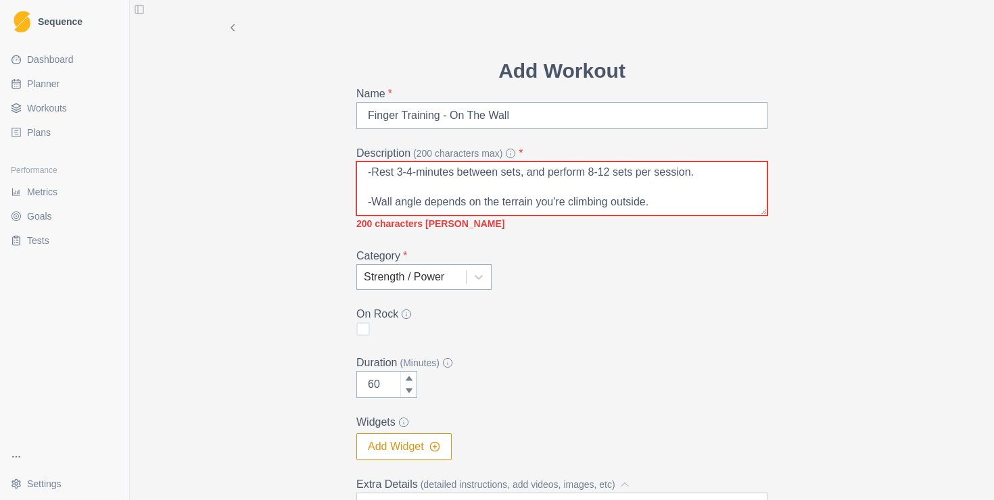
scroll to position [0, 0]
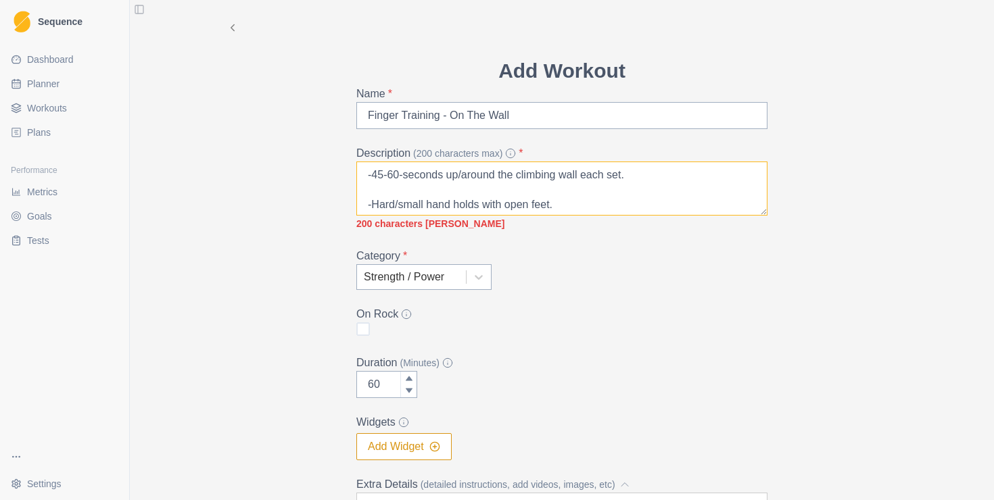
click at [371, 205] on textarea "-45-60-seconds up/around the climbing wall each set. -Hard/small hand holds wit…" at bounding box center [561, 189] width 411 height 54
click at [373, 173] on textarea "-45-60-seconds up/around the climbing wall each set. Hard/small hand holds with…" at bounding box center [561, 189] width 411 height 54
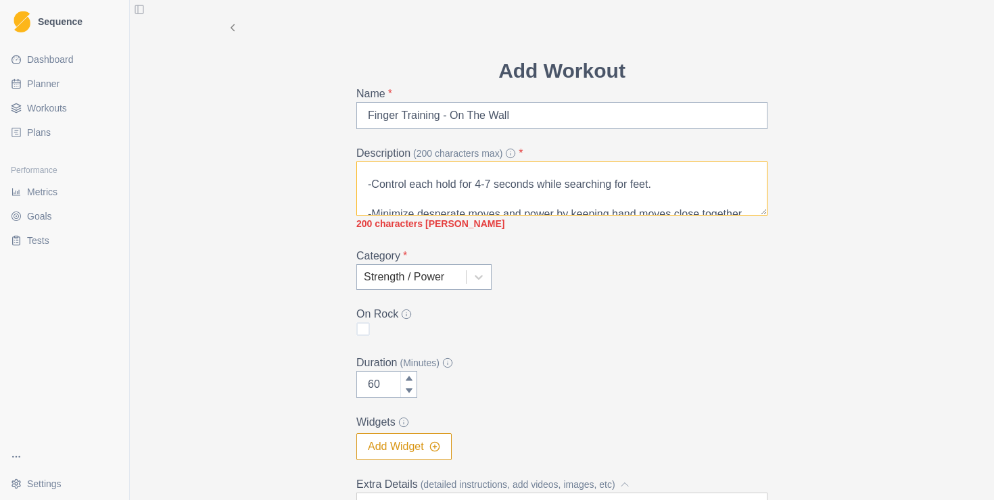
scroll to position [36, 0]
click at [374, 188] on textarea "45-60-seconds up/around the climbing wall each set. Hard/small hand holds with …" at bounding box center [561, 189] width 411 height 54
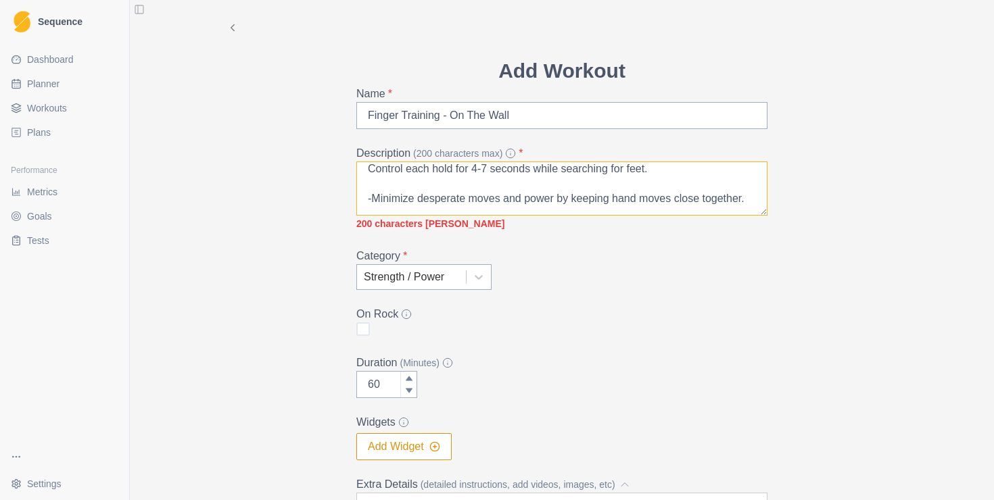
scroll to position [21, 0]
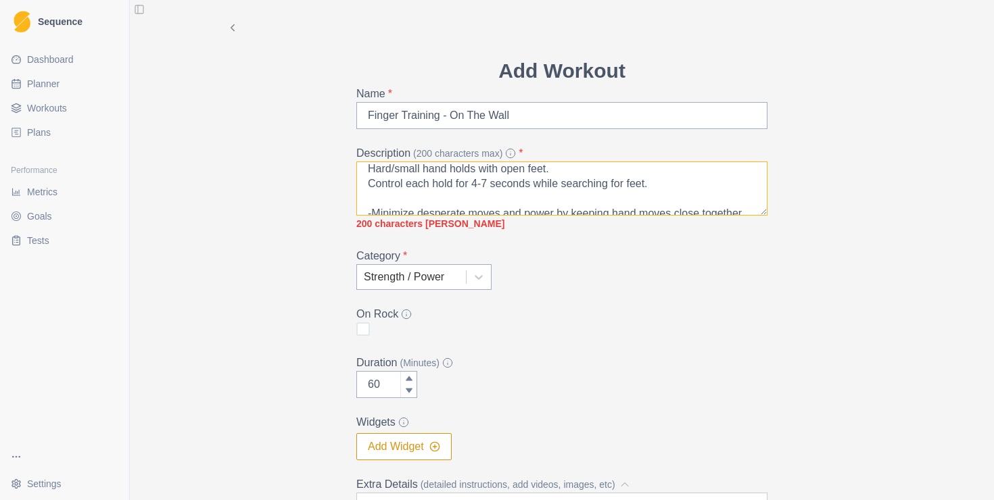
click at [373, 209] on textarea "45-60-seconds up/around the climbing wall each set. Hard/small hand holds with …" at bounding box center [561, 189] width 411 height 54
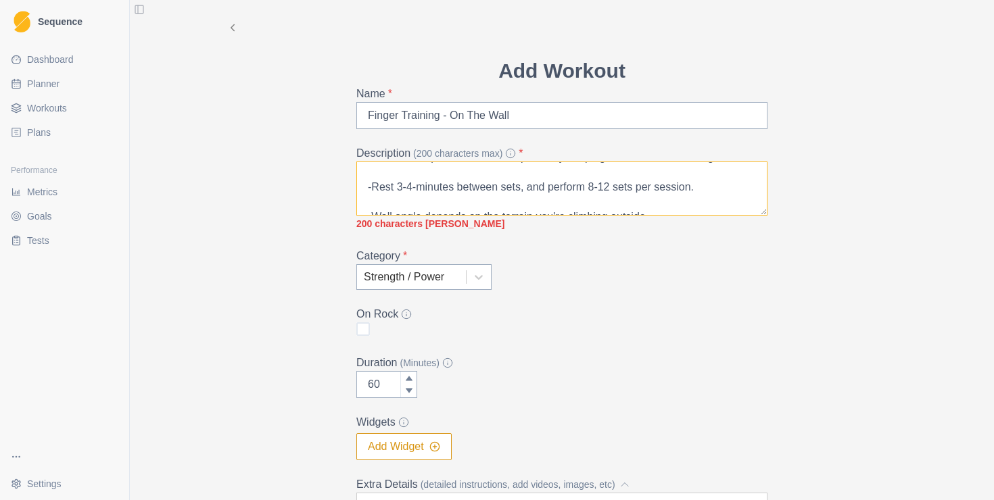
scroll to position [64, 0]
click at [373, 185] on textarea "45-60-seconds up/around the climbing wall each set. Hard/small hand holds with …" at bounding box center [561, 189] width 411 height 54
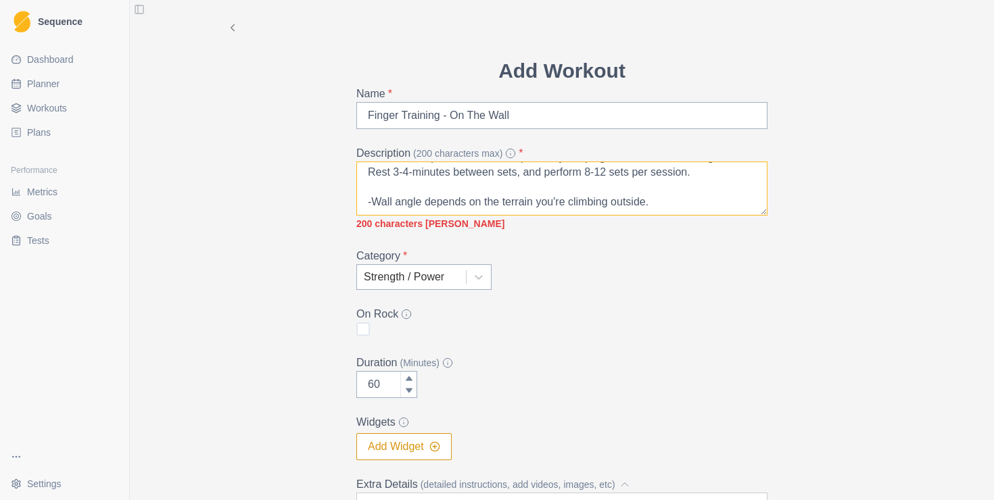
scroll to position [69, 0]
click at [372, 196] on textarea "45-60-seconds up/around the climbing wall each set. Hard/small hand holds with …" at bounding box center [561, 189] width 411 height 54
click at [394, 196] on textarea "45-60-seconds up/around the climbing wall each set. Hard/small hand holds with …" at bounding box center [561, 189] width 411 height 54
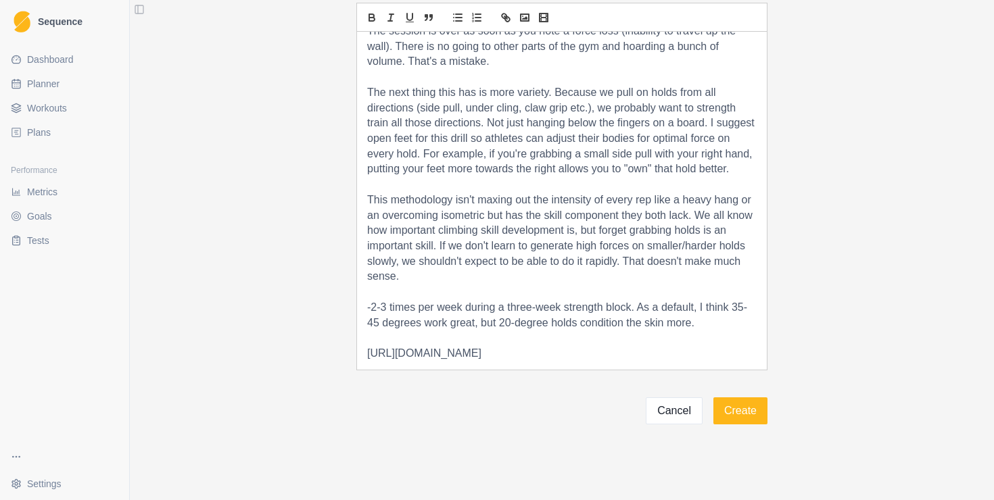
scroll to position [292, 0]
click at [460, 285] on p at bounding box center [562, 293] width 390 height 16
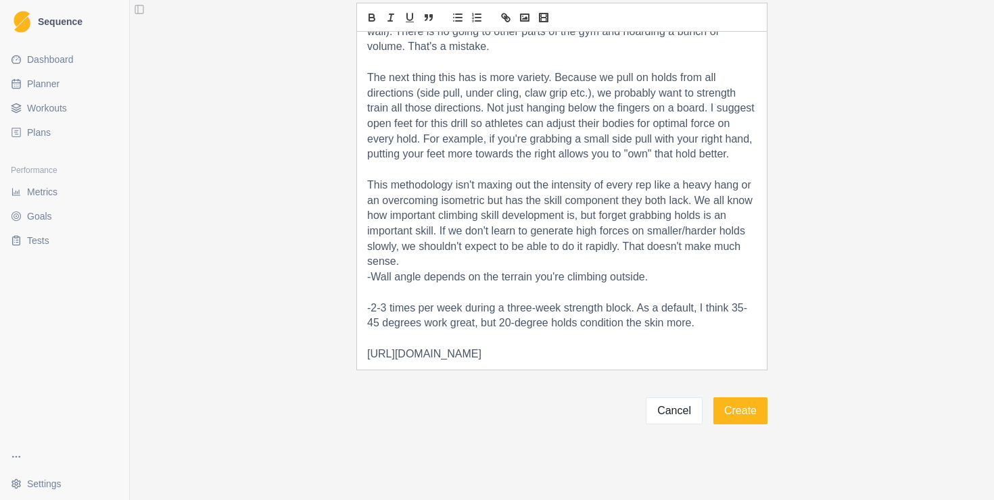
click at [464, 266] on p "This methodology isn't maxing out the intensity of every rep like a heavy hang …" at bounding box center [562, 224] width 390 height 92
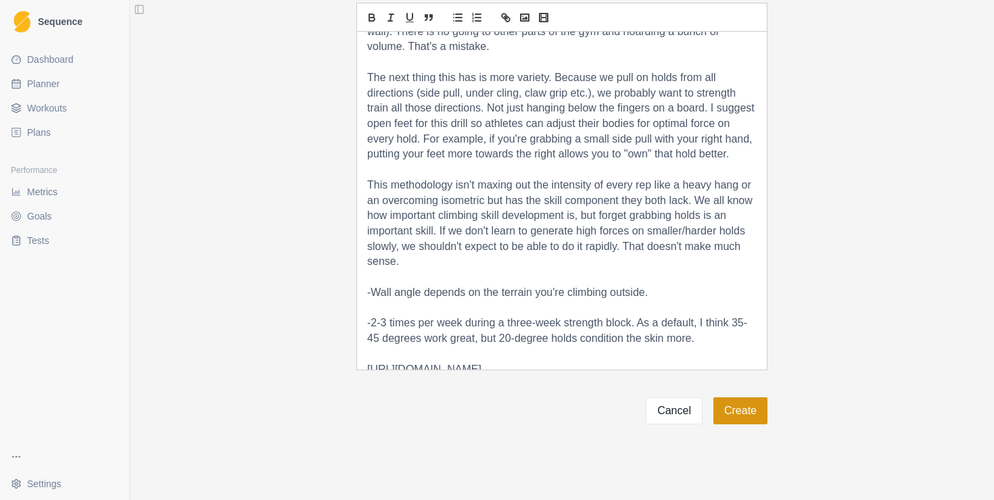
click at [740, 412] on button "Create" at bounding box center [740, 411] width 54 height 27
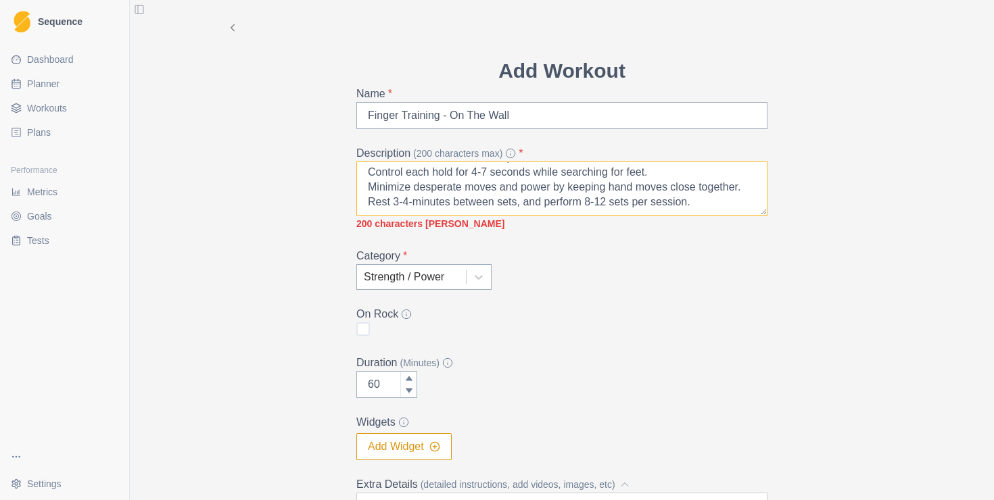
click at [613, 210] on textarea "45-60-seconds up/around the climbing wall each set. Hard/small hand holds with …" at bounding box center [561, 189] width 411 height 54
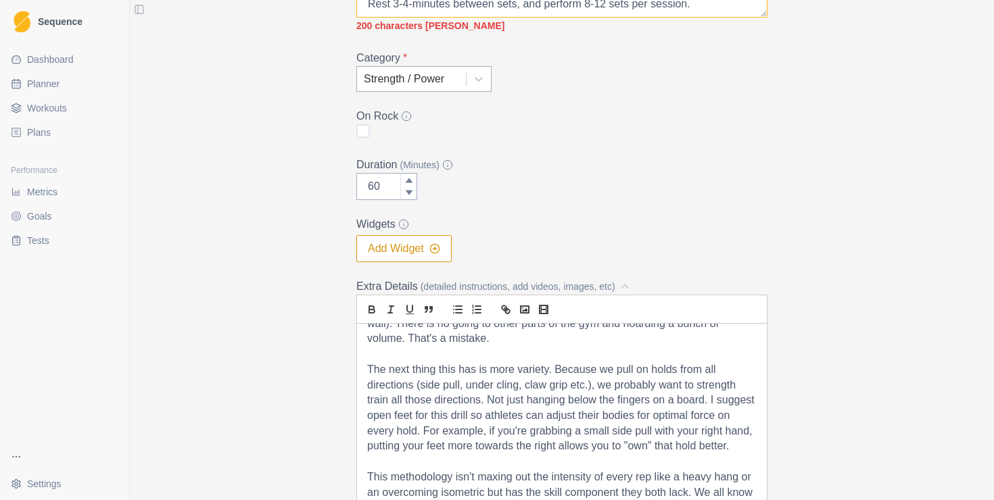
scroll to position [490, 0]
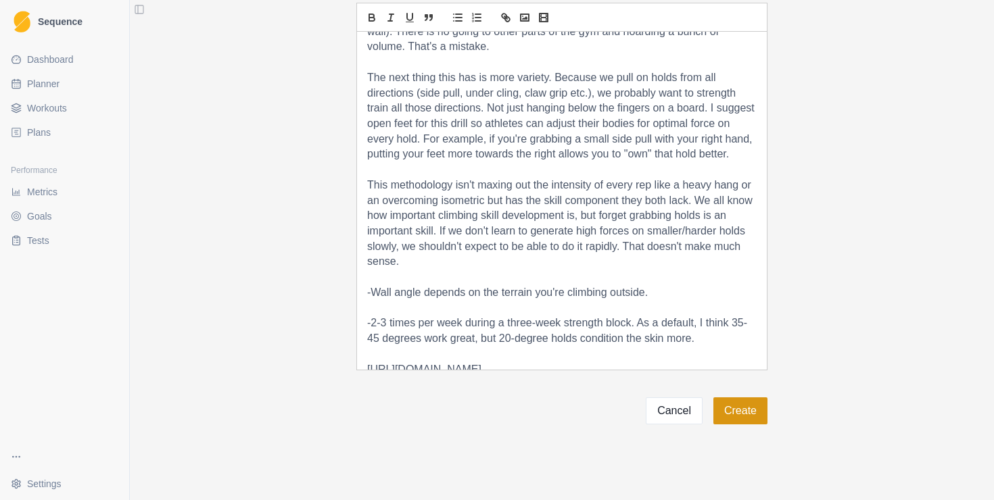
type textarea "45-60-seconds up/around the climbing wall each set. Hard/small hand holds with …"
click at [751, 402] on button "Create" at bounding box center [740, 411] width 54 height 27
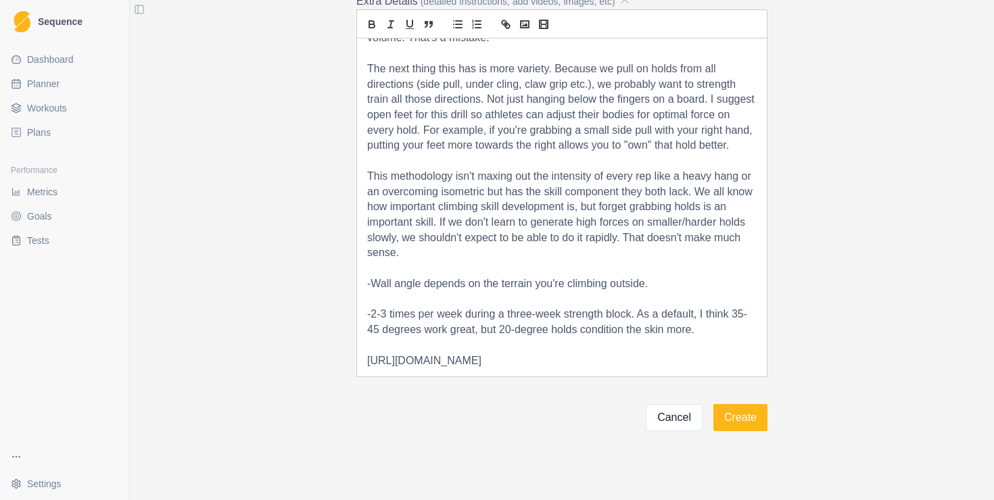
drag, startPoint x: 594, startPoint y: 367, endPoint x: 329, endPoint y: 347, distance: 265.9
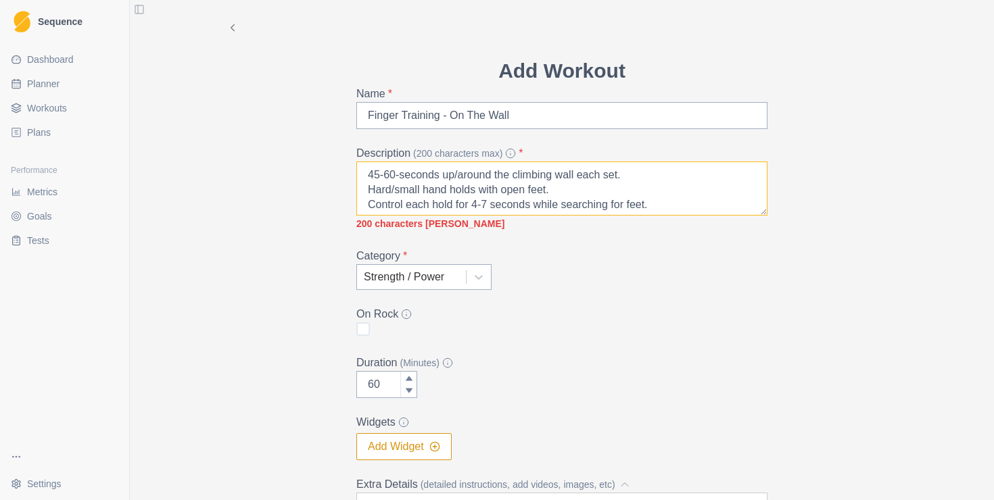
drag, startPoint x: 715, startPoint y: 203, endPoint x: 178, endPoint y: 133, distance: 542.2
click at [178, 133] on div "Add Workout Name * Finger Training - On The Wall Description (200 characters ma…" at bounding box center [562, 250] width 864 height 500
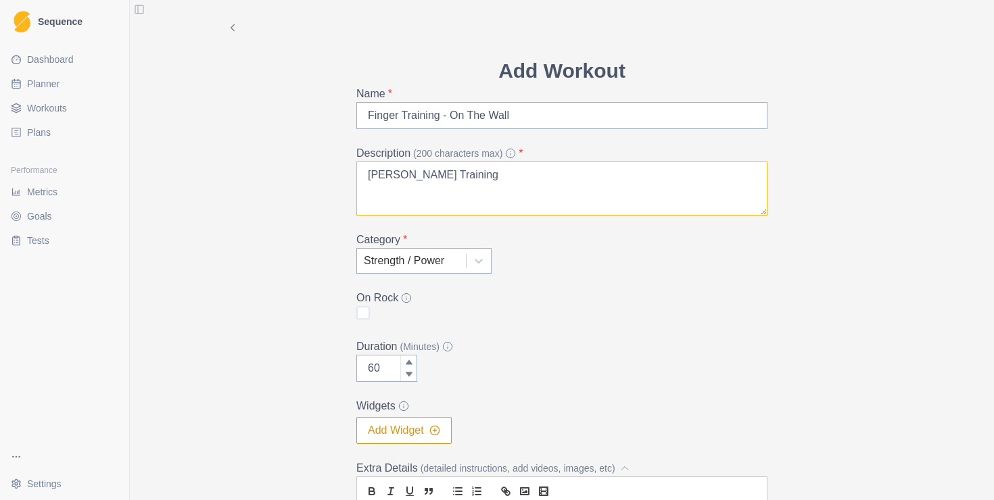
paste textarea "https://www.camp4humanperformance.com/blog/2022/8/29/simplest-finger-strength-t…"
type textarea "Tyler Nelson Training https://www.camp4humanperformance.com/blog/2022/8/29/simp…"
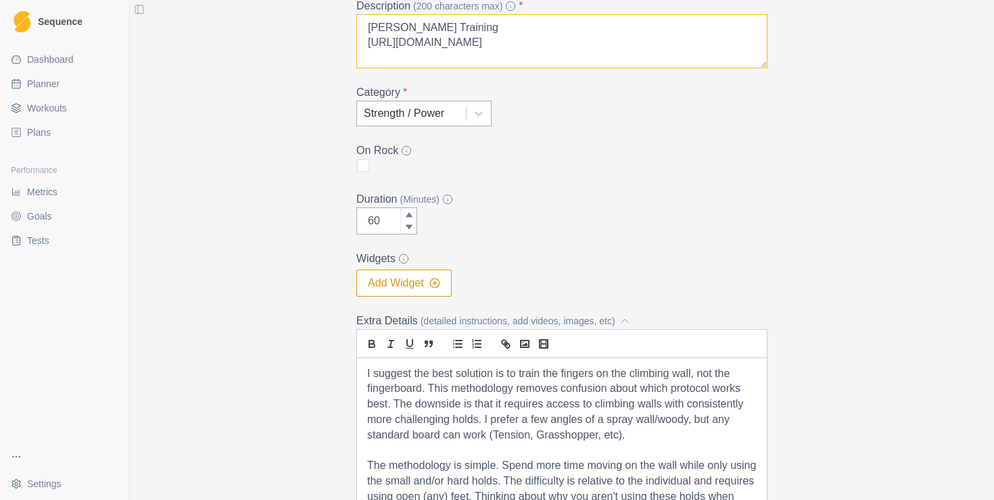
scroll to position [129, 0]
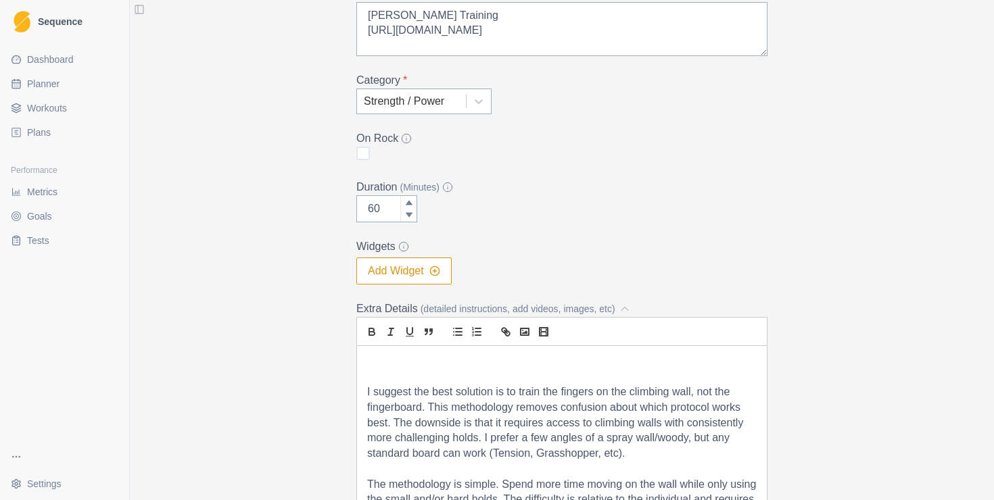
paste div
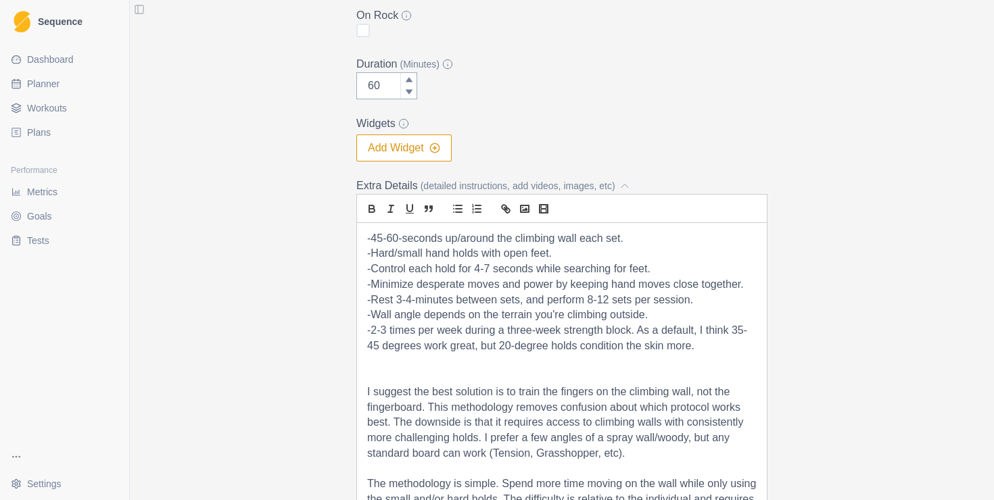
scroll to position [298, 0]
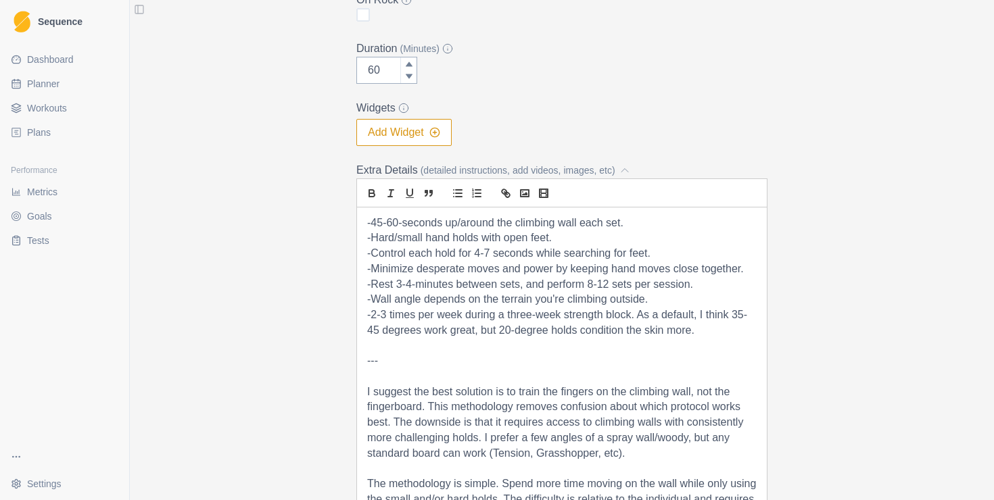
click at [636, 222] on p "-45-60-seconds up/around the climbing wall each set." at bounding box center [562, 224] width 390 height 16
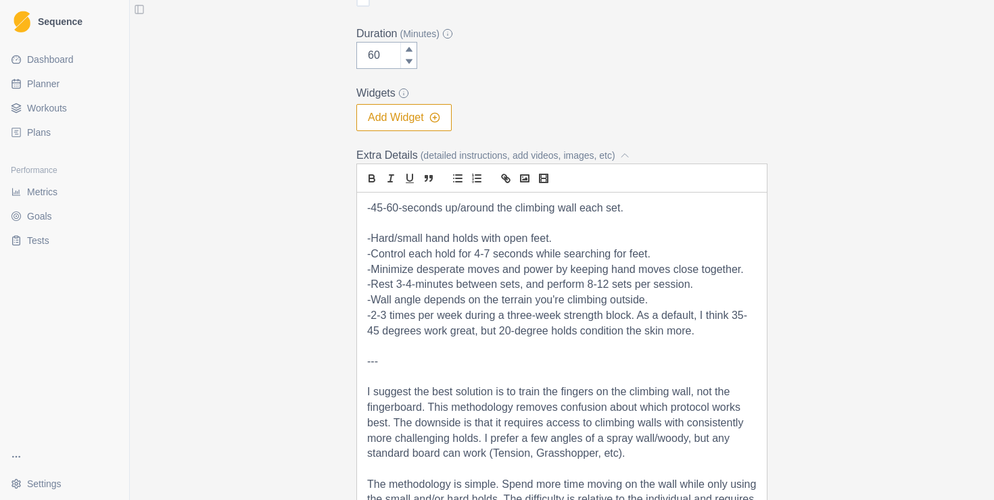
click at [603, 236] on p "-Hard/small hand holds with open feet." at bounding box center [562, 239] width 390 height 16
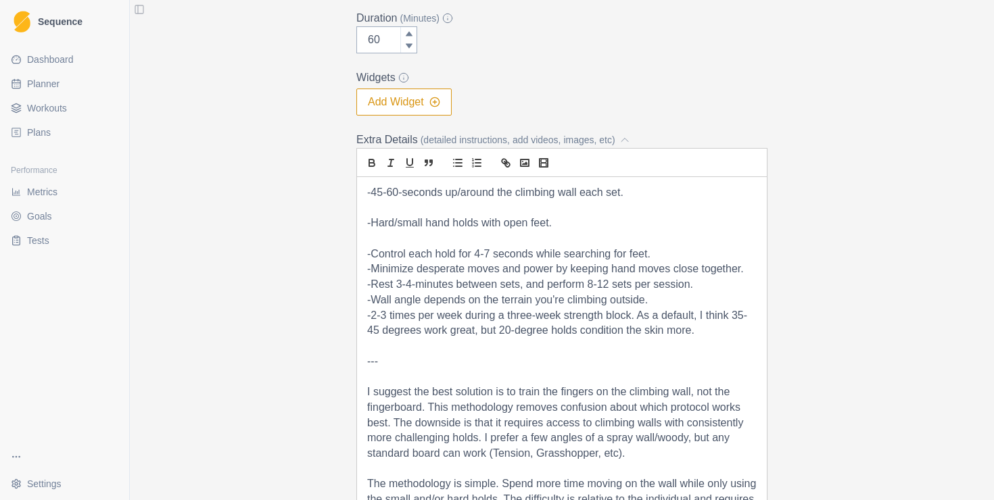
click at [655, 252] on p "-Control each hold for 4-7 seconds while searching for feet." at bounding box center [562, 255] width 390 height 16
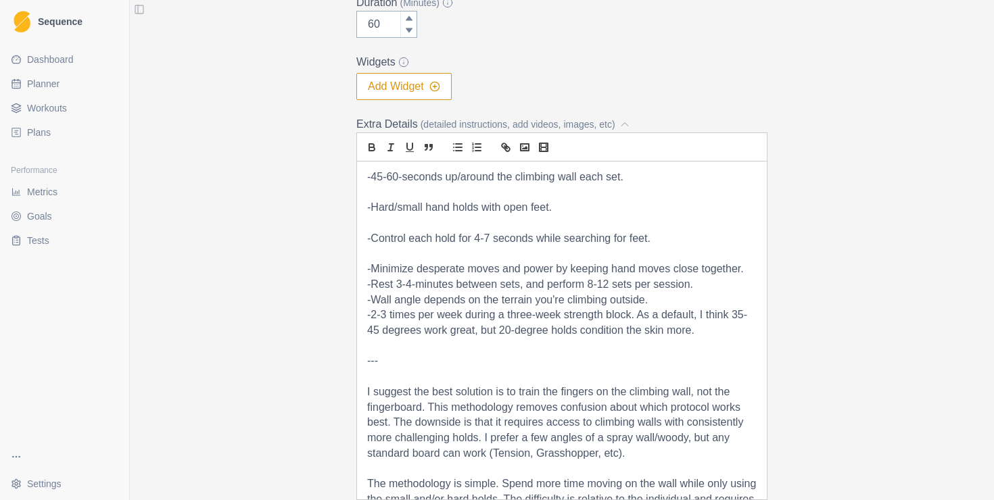
click at [751, 269] on p "-Minimize desperate moves and power by keeping hand moves close together." at bounding box center [562, 270] width 390 height 16
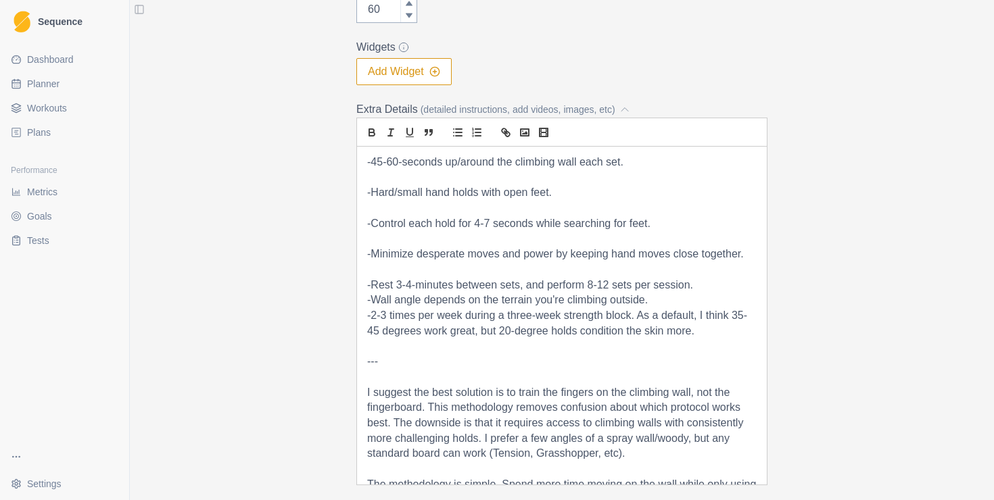
click at [715, 283] on p "-Rest 3-4-minutes between sets, and perform 8-12 sets per session." at bounding box center [562, 286] width 390 height 16
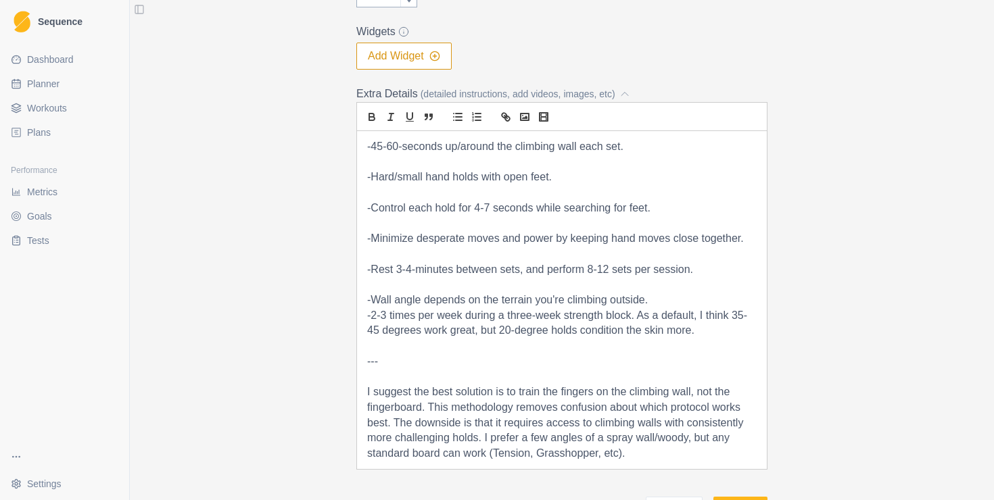
click at [673, 300] on p "-Wall angle depends on the terrain you're climbing outside." at bounding box center [562, 301] width 390 height 16
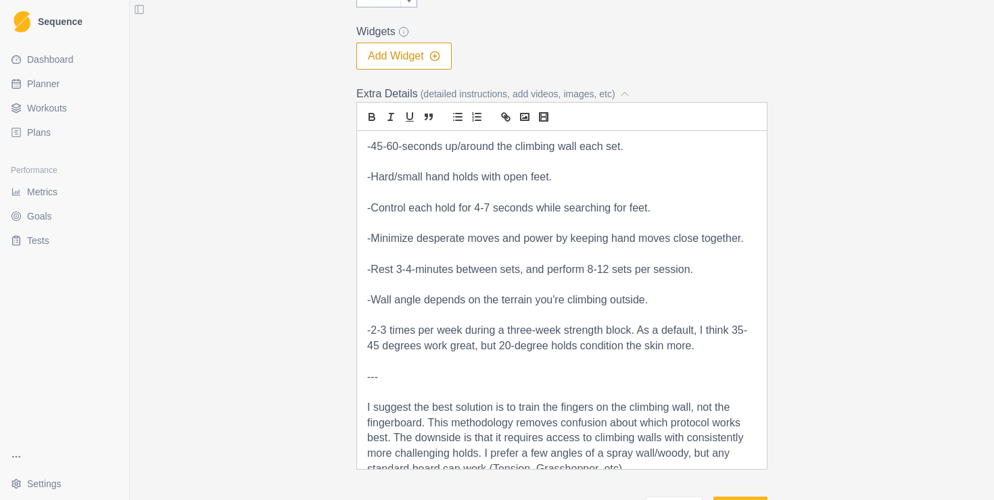
scroll to position [390, 0]
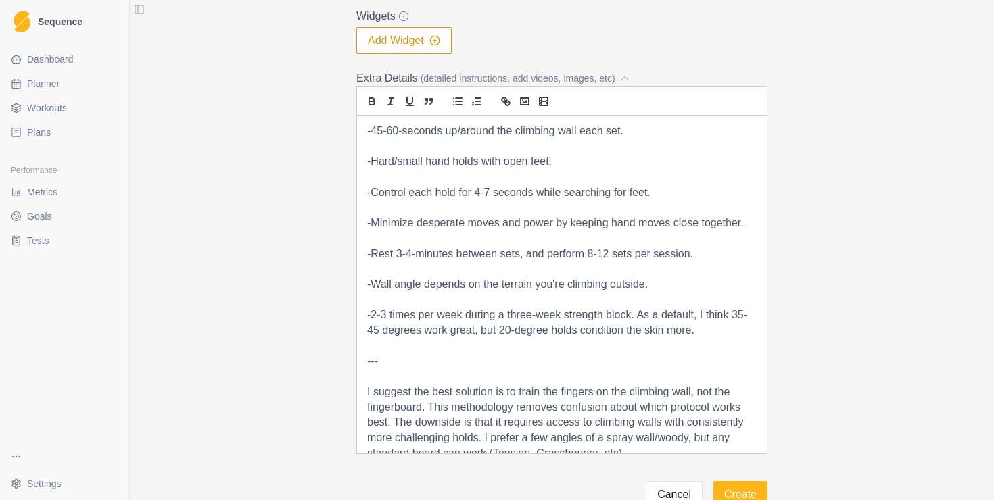
click at [401, 346] on p at bounding box center [562, 347] width 390 height 16
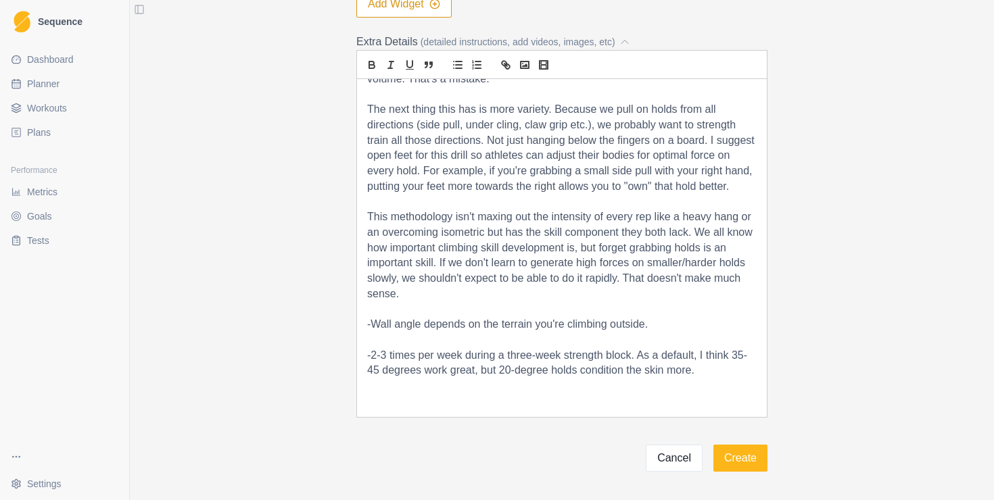
scroll to position [430, 0]
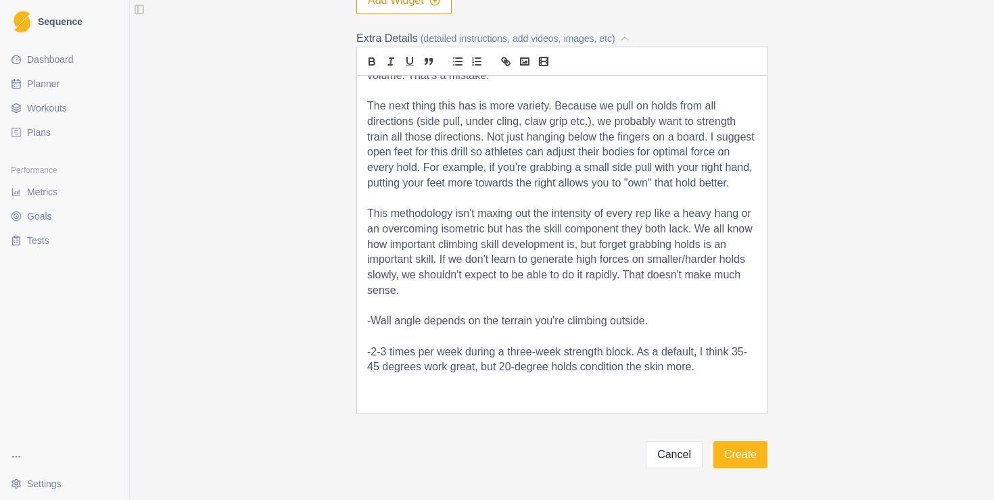
click at [417, 403] on p at bounding box center [562, 399] width 390 height 16
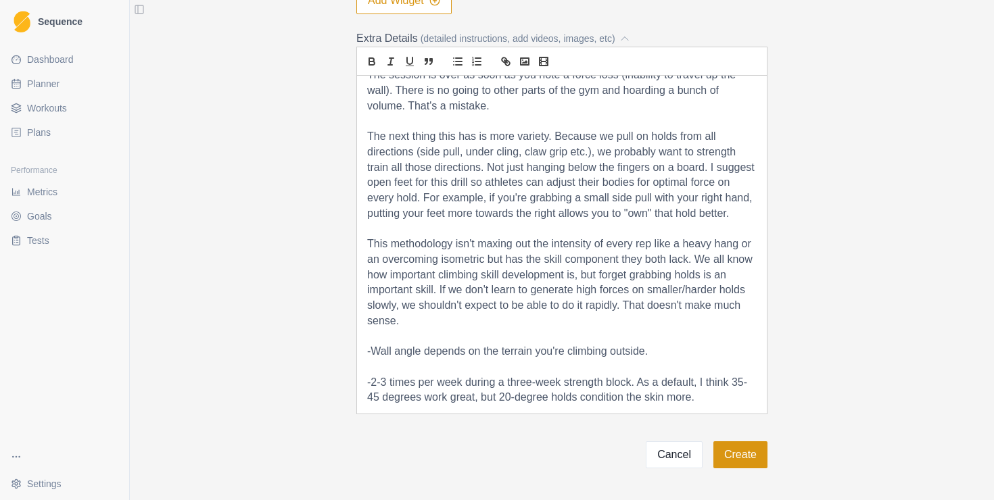
scroll to position [538, 0]
click at [747, 455] on button "Create" at bounding box center [740, 455] width 54 height 27
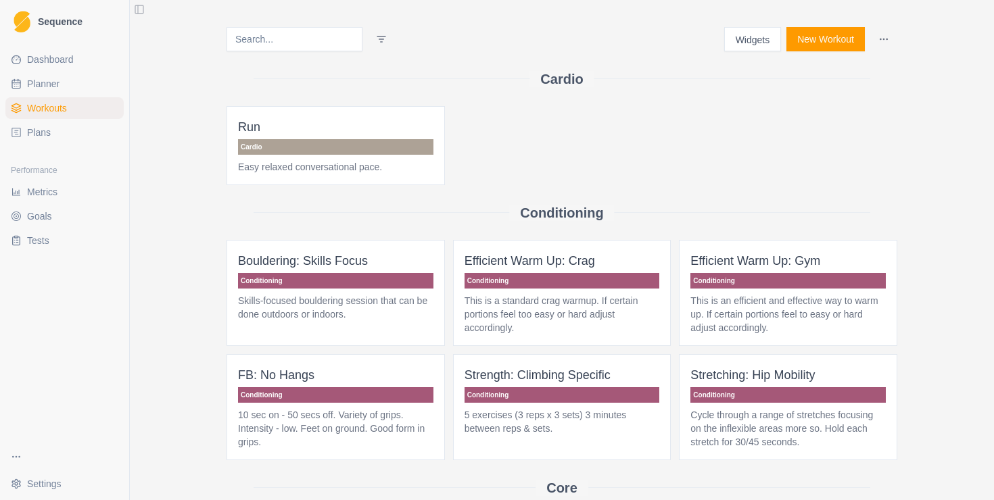
click at [55, 83] on span "Planner" at bounding box center [43, 84] width 32 height 14
select select "month"
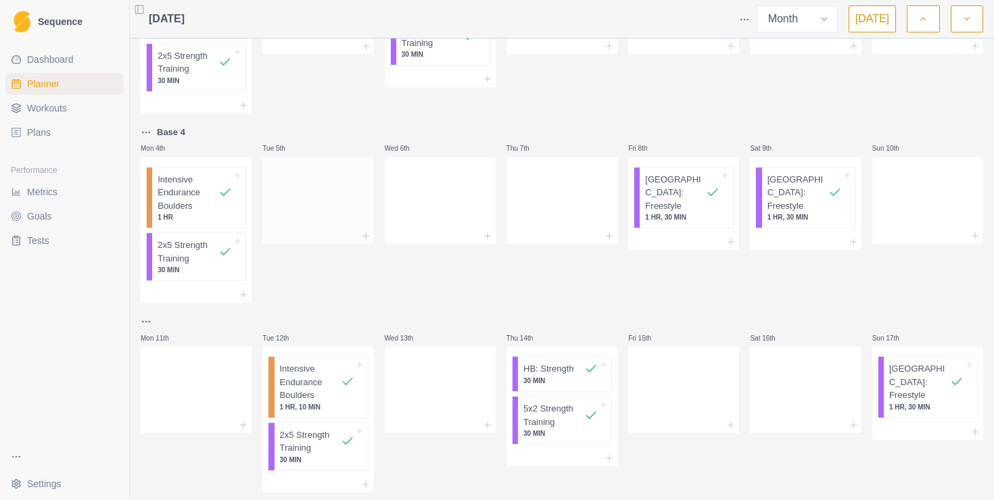
scroll to position [100, 0]
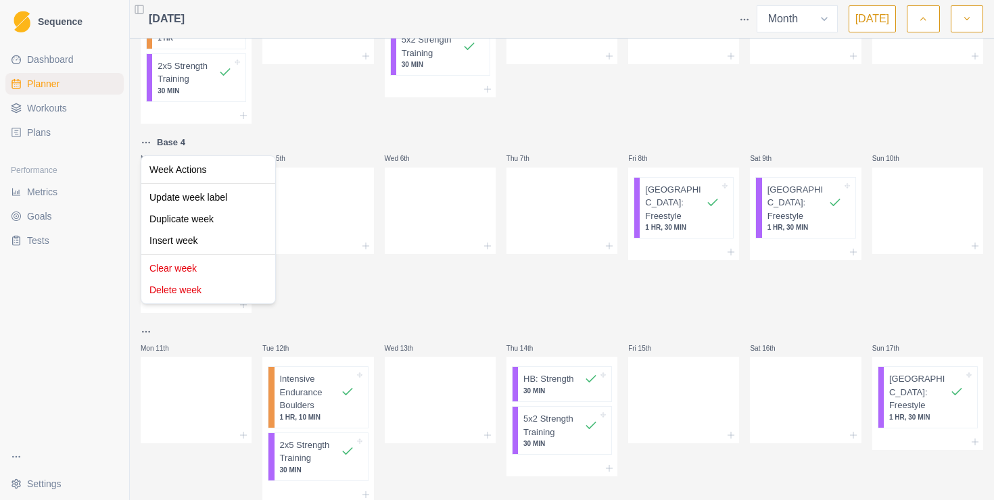
click at [147, 143] on html "Sequence Dashboard Planner Workouts Plans Performance Metrics Goals Tests Setti…" at bounding box center [497, 250] width 994 height 500
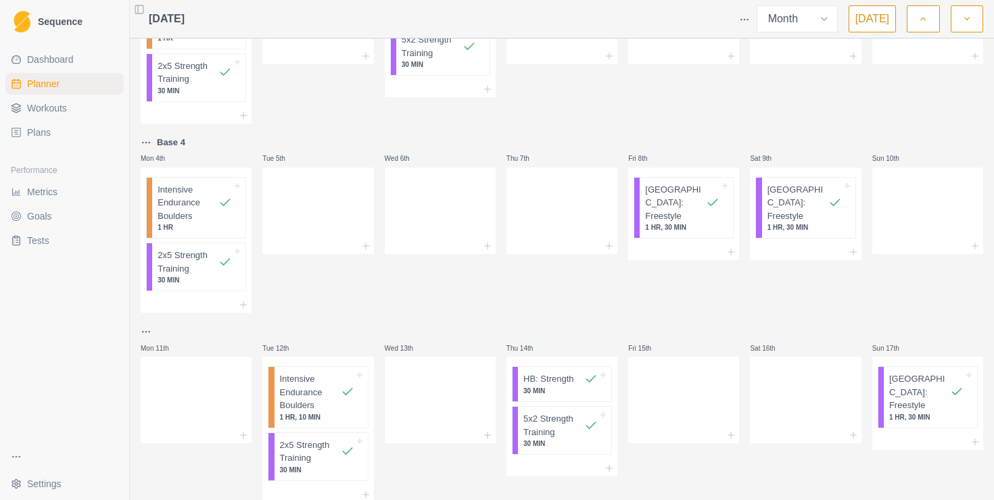
click at [147, 143] on html "Sequence Dashboard Planner Workouts Plans Performance Metrics Goals Tests Setti…" at bounding box center [497, 250] width 994 height 500
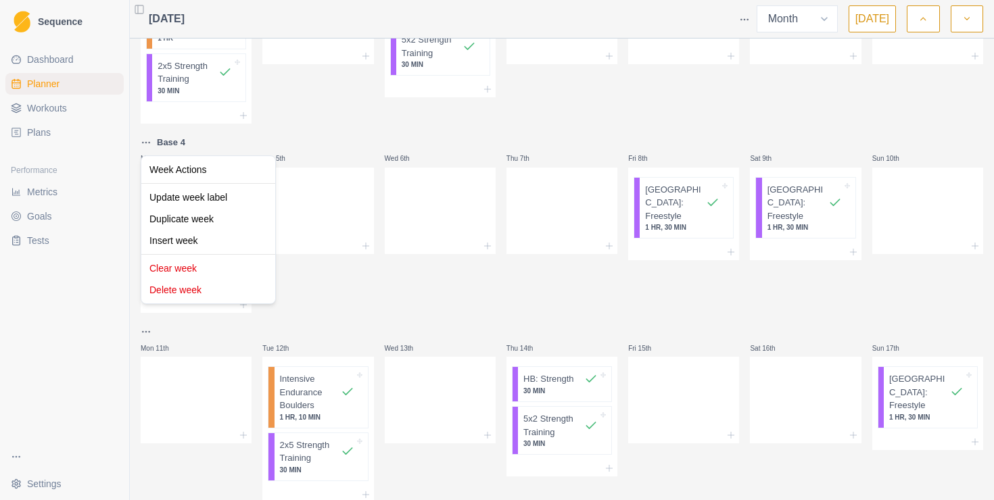
click at [147, 143] on html "Sequence Dashboard Planner Workouts Plans Performance Metrics Goals Tests Setti…" at bounding box center [497, 250] width 994 height 500
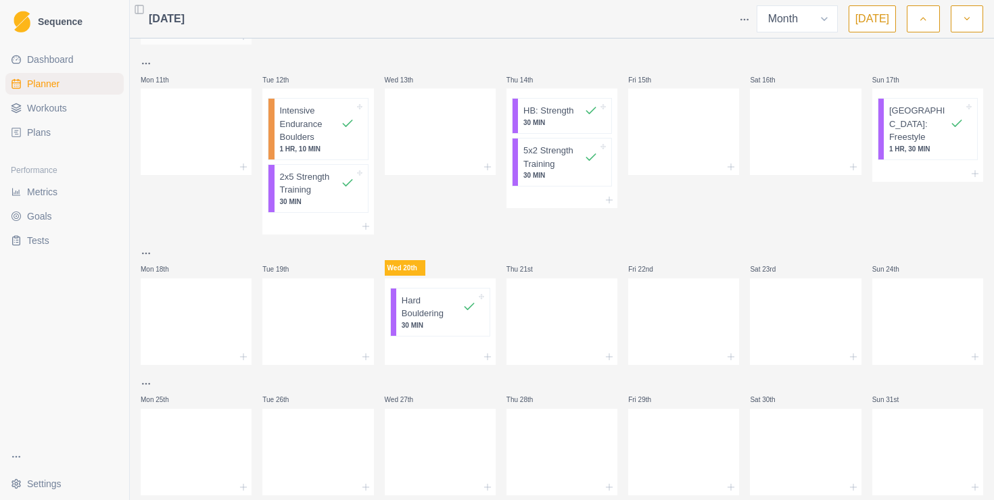
scroll to position [401, 0]
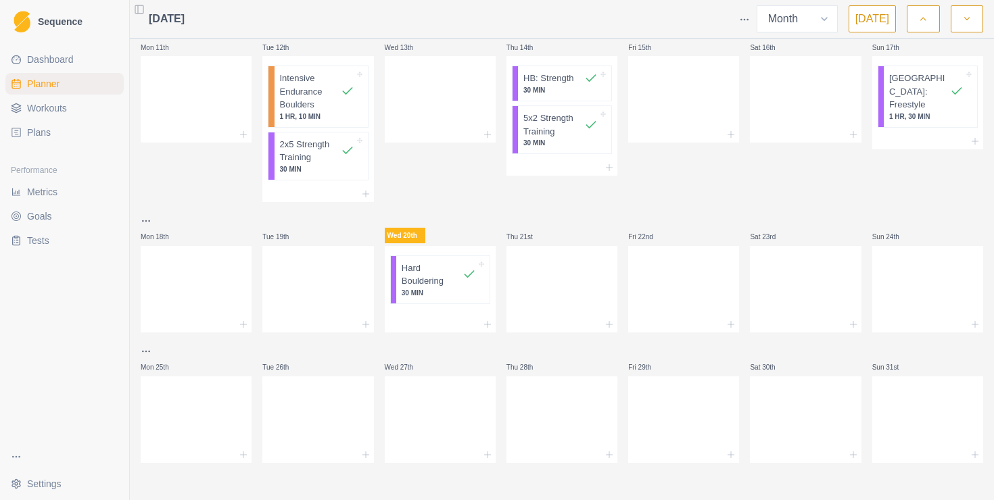
click at [146, 348] on html "Sequence Dashboard Planner Workouts Plans Performance Metrics Goals Tests Setti…" at bounding box center [497, 250] width 994 height 500
click at [207, 237] on div "Add a week label" at bounding box center [208, 231] width 128 height 22
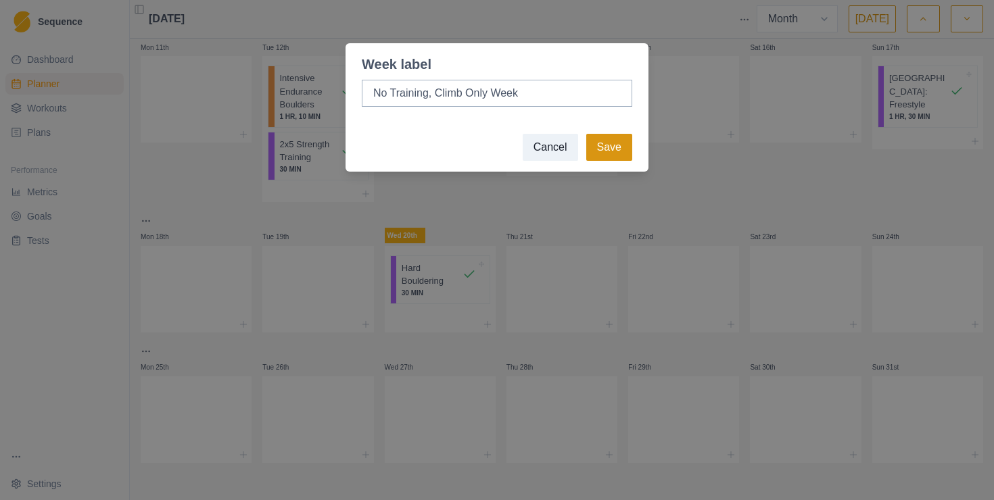
type input "No Training, Climb Only Week"
click at [609, 143] on button "Save" at bounding box center [609, 147] width 46 height 27
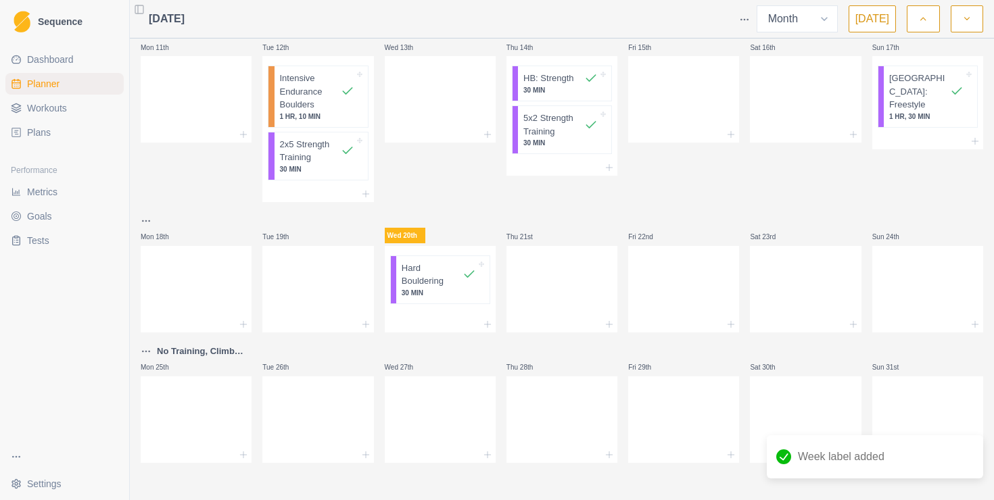
click at [145, 355] on html "Sequence Dashboard Planner Workouts Plans Performance Metrics Goals Tests Setti…" at bounding box center [497, 250] width 994 height 500
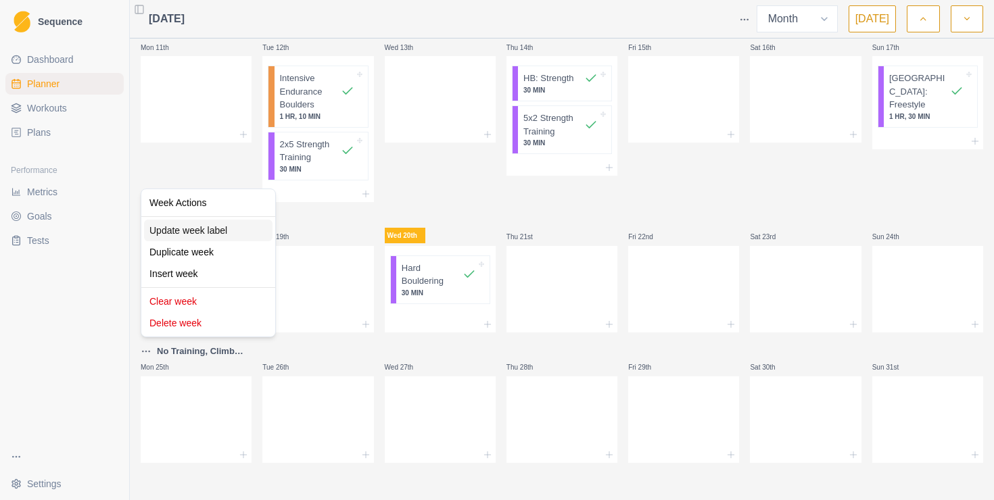
click at [210, 227] on div "Update week label" at bounding box center [208, 231] width 128 height 22
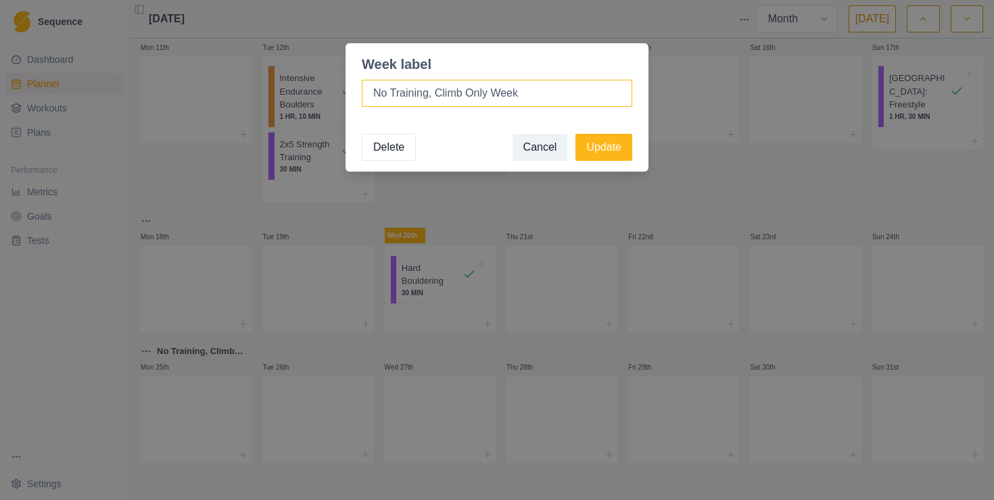
click at [412, 96] on input "No Training, Climb Only Week" at bounding box center [497, 93] width 271 height 27
click at [398, 144] on button "Delete" at bounding box center [389, 147] width 54 height 27
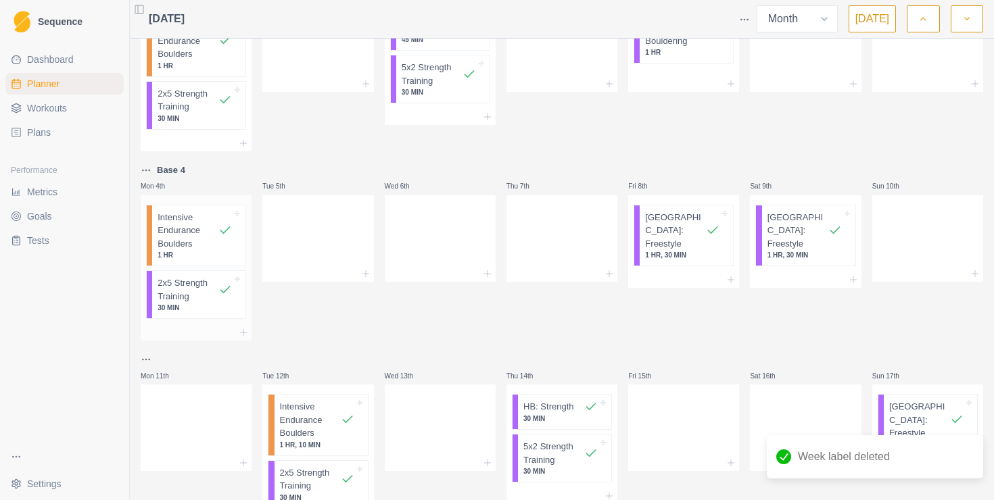
scroll to position [75, 0]
click at [148, 165] on html "Sequence Dashboard Planner Workouts Plans Performance Metrics Goals Tests Setti…" at bounding box center [497, 250] width 994 height 500
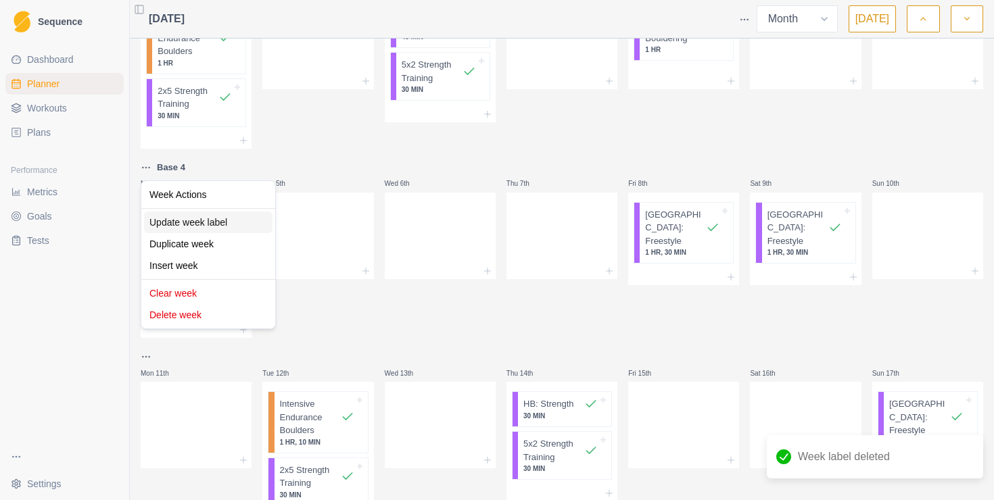
click at [179, 220] on div "Update week label" at bounding box center [208, 223] width 128 height 22
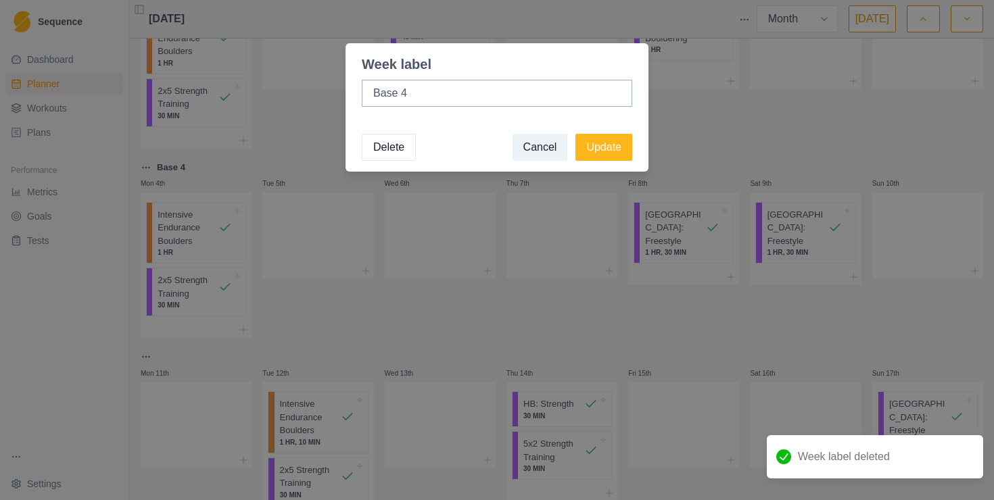
click at [386, 146] on button "Delete" at bounding box center [389, 147] width 54 height 27
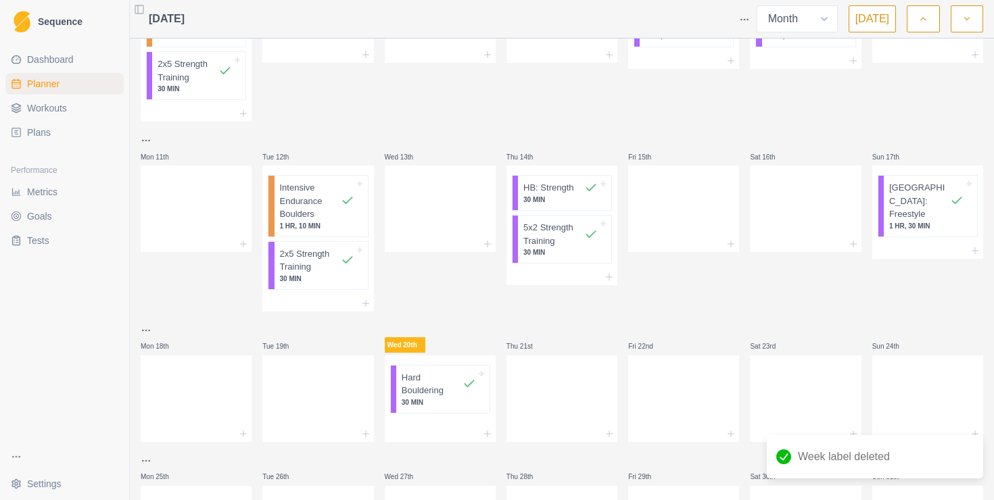
scroll to position [401, 0]
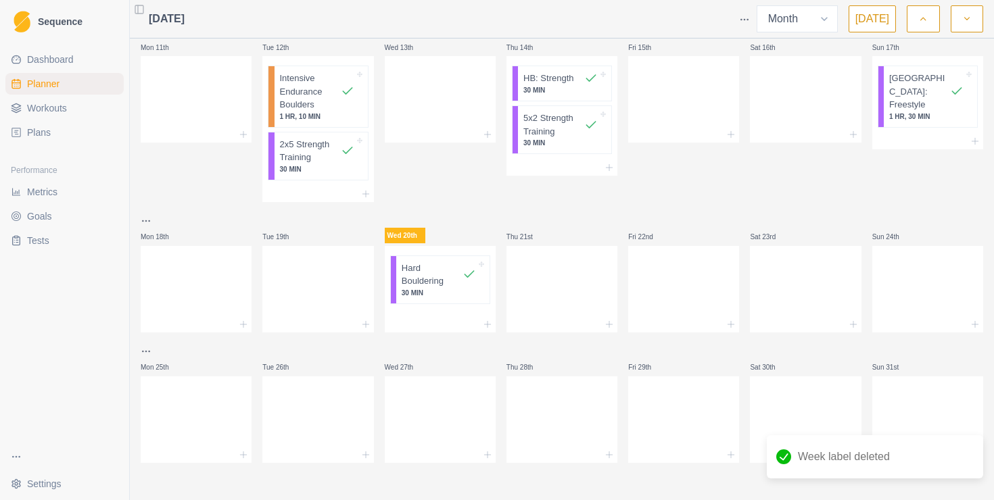
click at [149, 222] on html "Sequence Dashboard Planner Workouts Plans Performance Metrics Goals Tests Setti…" at bounding box center [497, 250] width 994 height 500
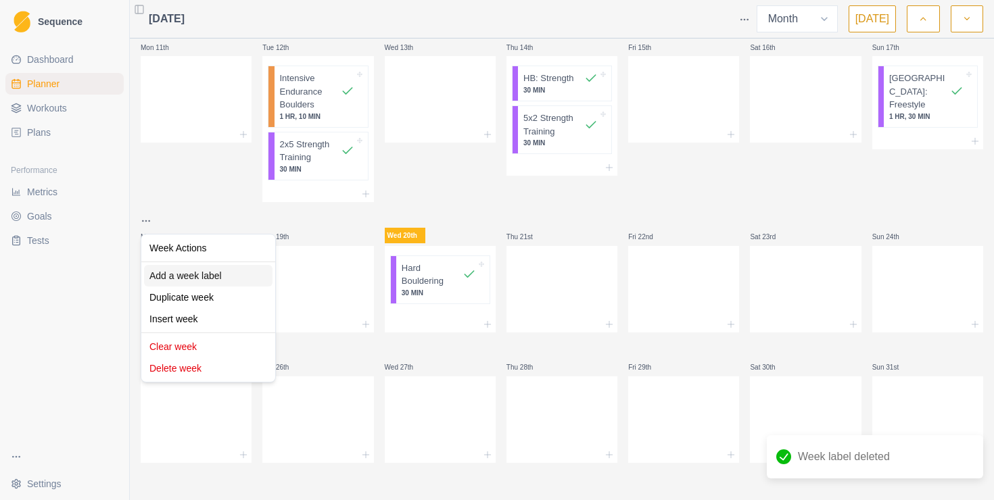
click at [175, 275] on div "Add a week label" at bounding box center [208, 276] width 128 height 22
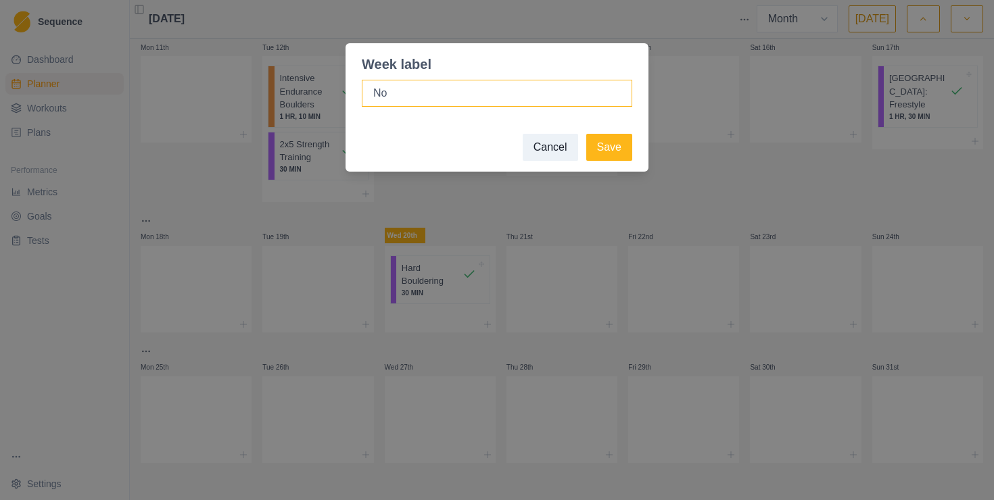
type input "N"
type input "Training Break Week"
click at [586, 134] on button "Save" at bounding box center [609, 147] width 46 height 27
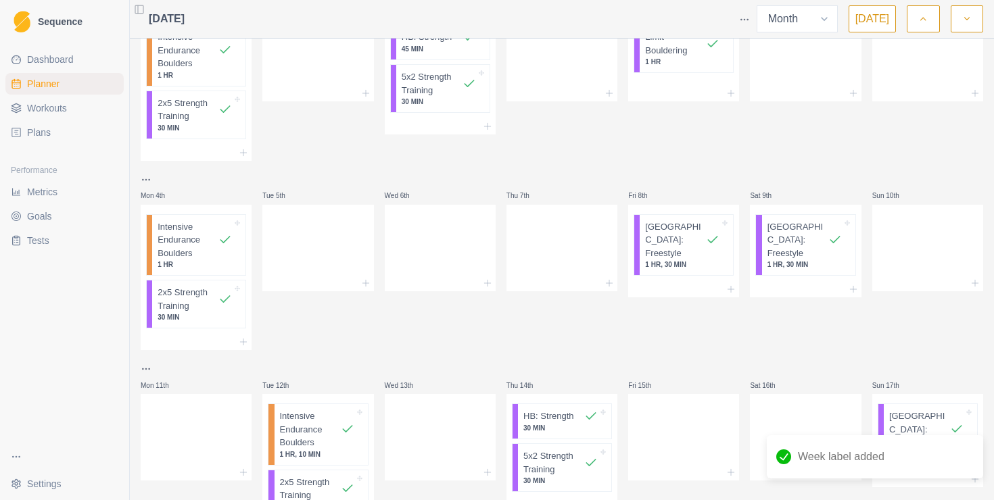
scroll to position [0, 0]
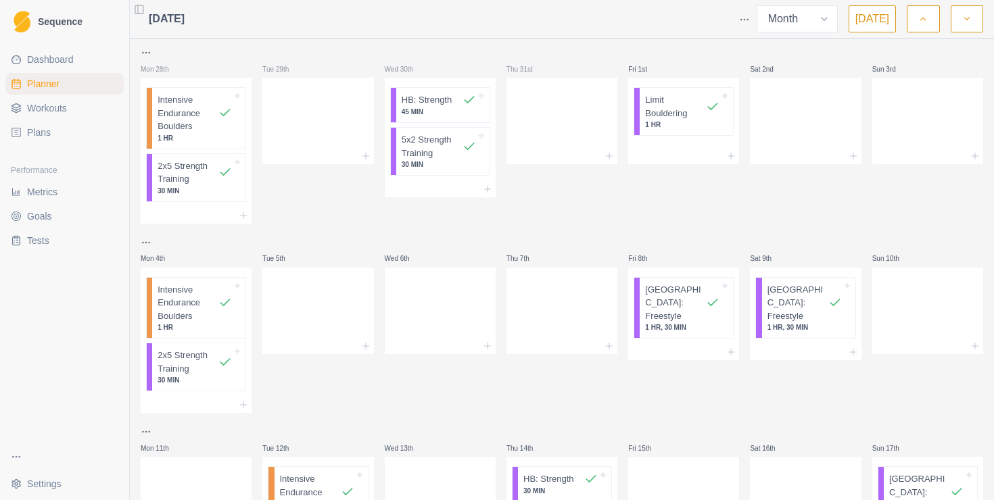
click at [922, 17] on icon "button" at bounding box center [922, 19] width 9 height 14
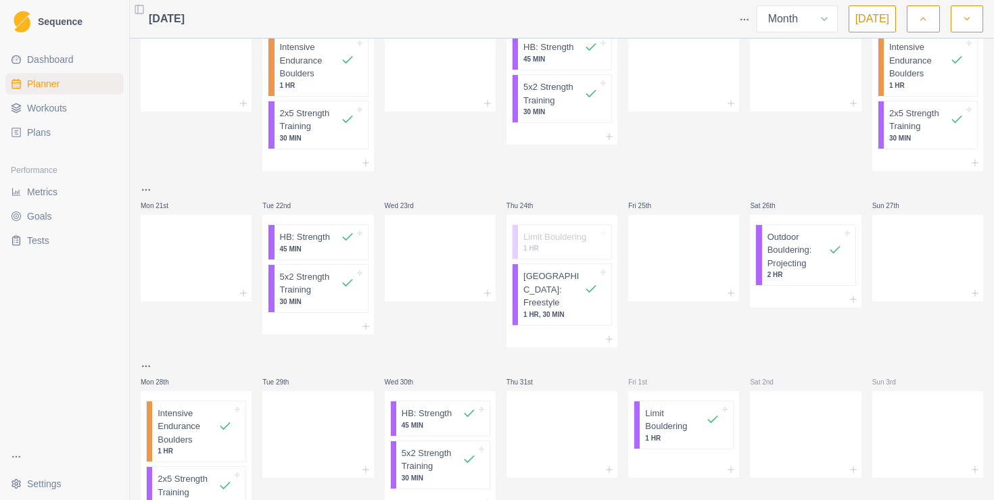
scroll to position [375, 0]
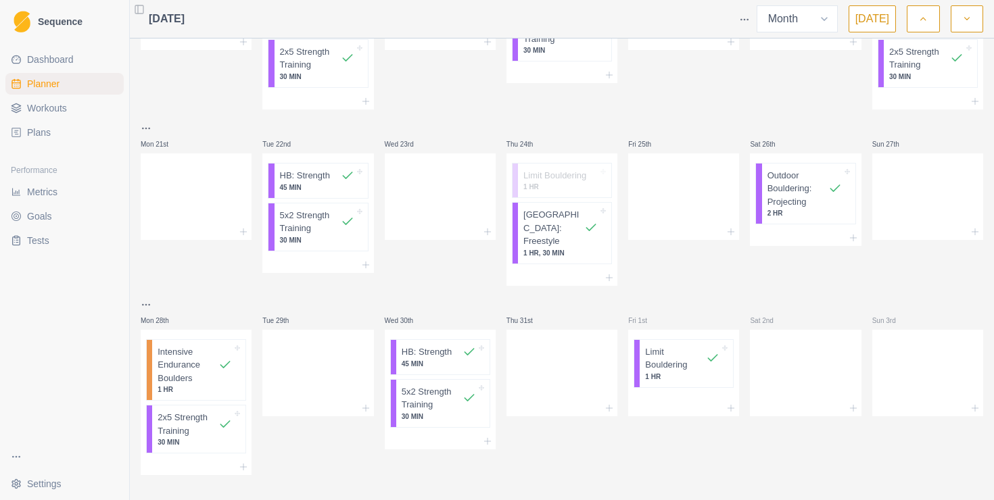
click at [967, 16] on icon "button" at bounding box center [966, 19] width 9 height 14
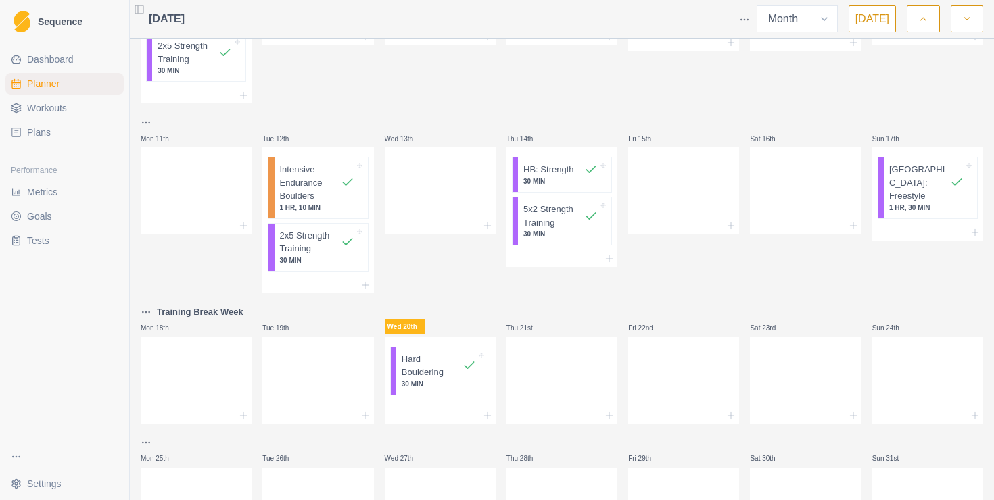
scroll to position [401, 0]
